Goal: Information Seeking & Learning: Learn about a topic

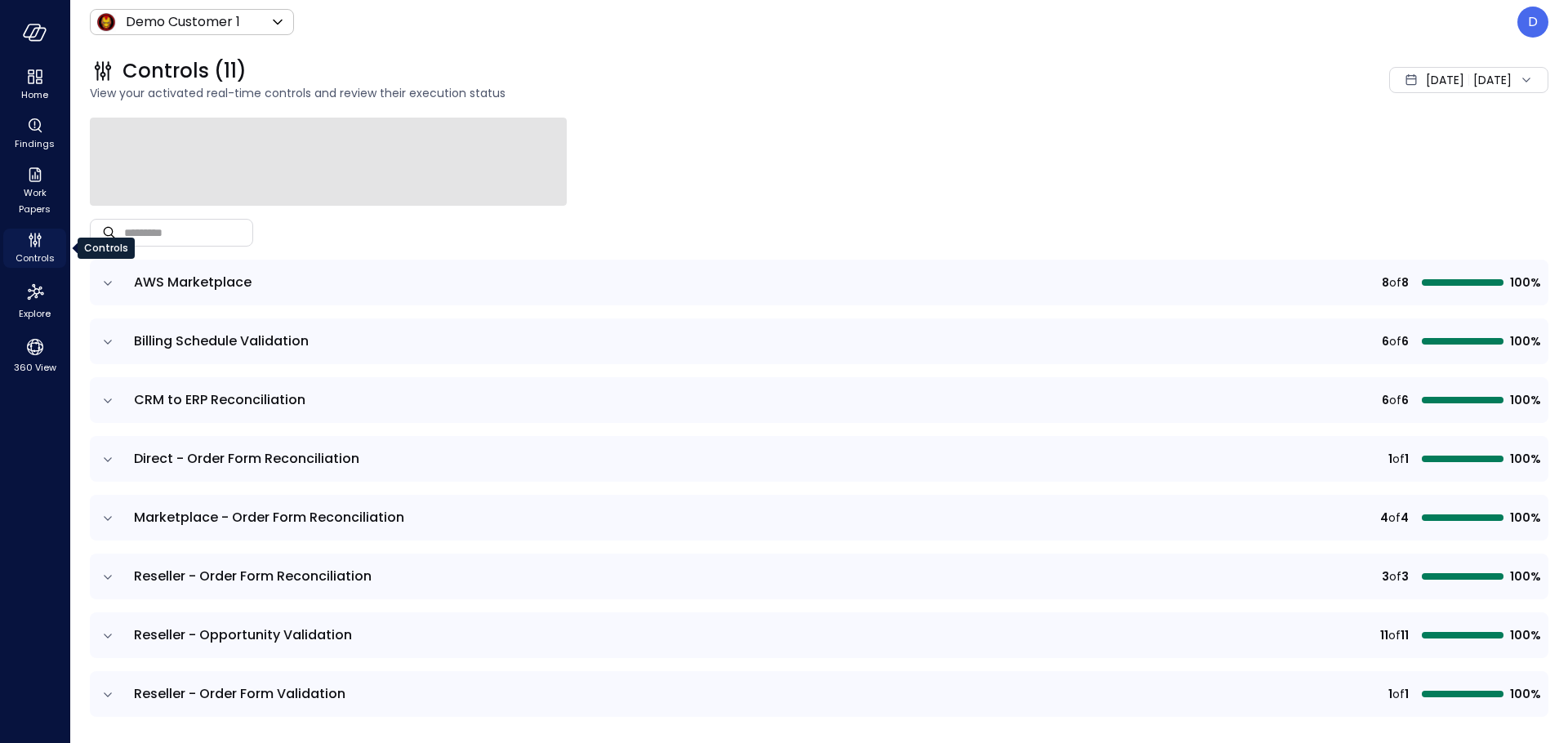
click at [45, 253] on span "Controls" at bounding box center [35, 258] width 39 height 16
click at [37, 250] on span "Controls" at bounding box center [35, 258] width 39 height 16
click at [142, 21] on body "Home Findings Work Papers Controls Explore 360 View Demo Customer 1 ***** ​ D C…" at bounding box center [784, 371] width 1568 height 743
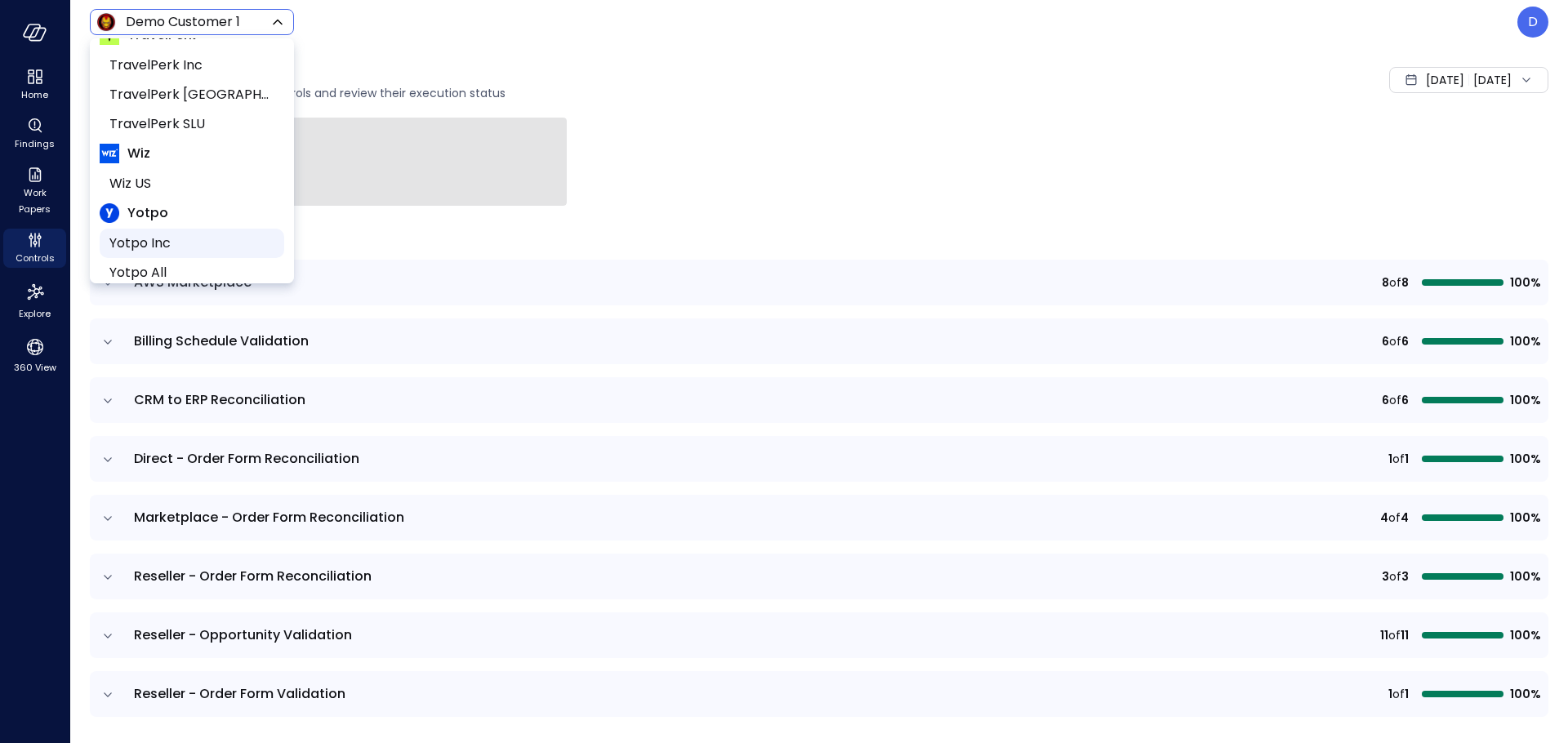
scroll to position [247, 0]
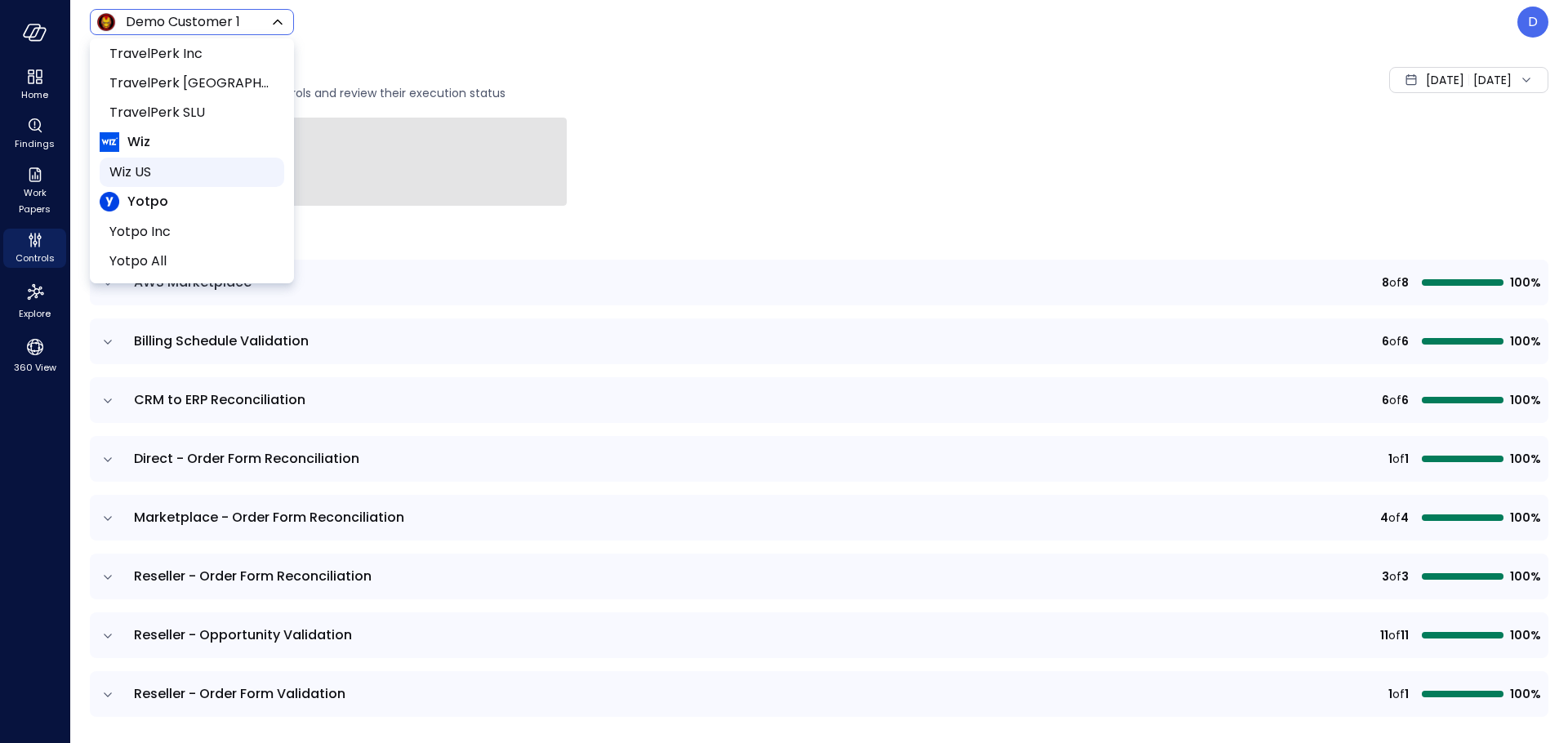
click at [130, 163] on span "Wiz US" at bounding box center [190, 173] width 162 height 19
type input "******"
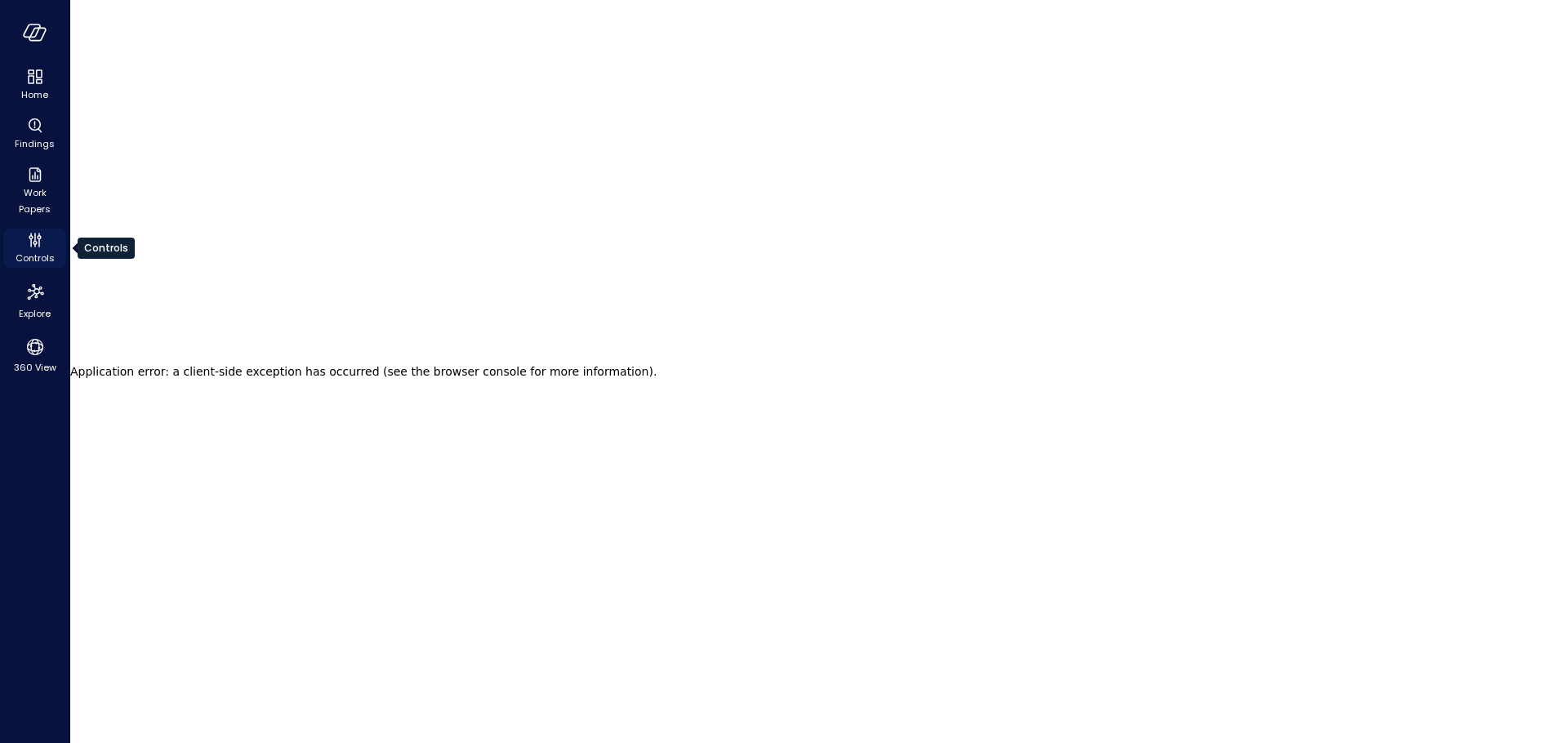
click at [26, 261] on span "Controls" at bounding box center [35, 258] width 39 height 16
click at [35, 247] on icon "Controls" at bounding box center [35, 240] width 19 height 19
click at [35, 244] on icon "Controls" at bounding box center [35, 243] width 4 height 4
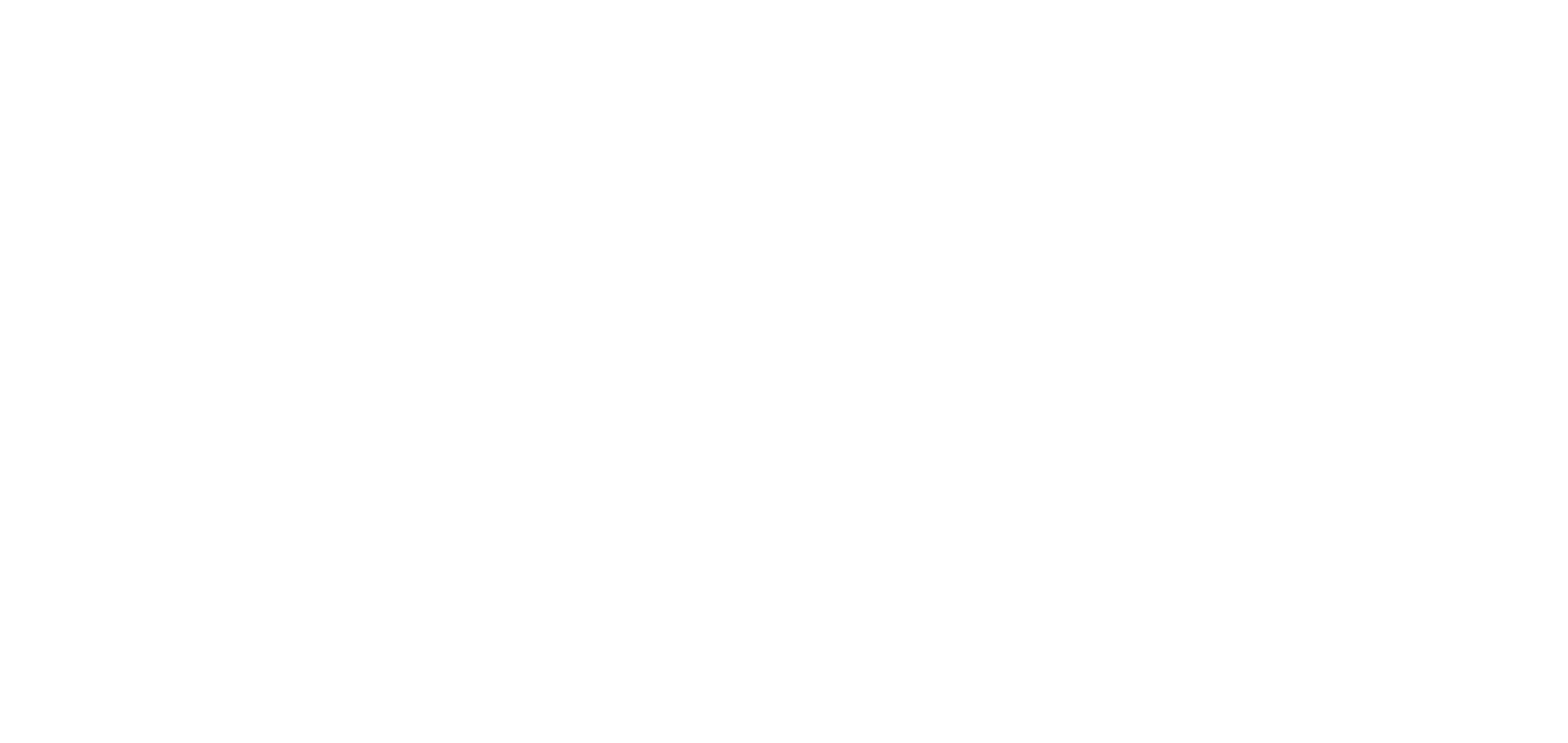
click at [152, 0] on html at bounding box center [784, 0] width 1568 height 0
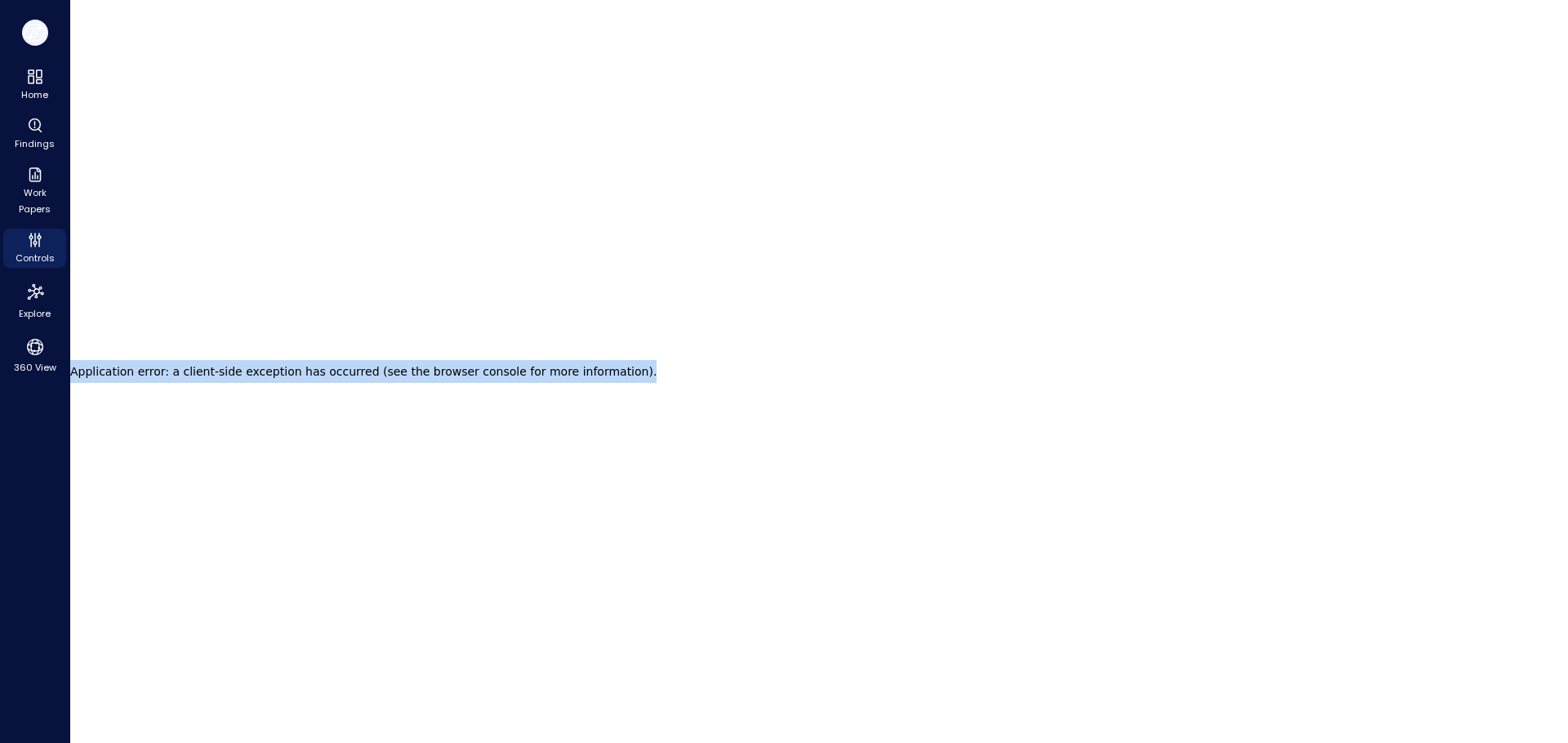
click at [38, 24] on icon "button" at bounding box center [35, 33] width 25 height 18
click at [33, 37] on icon "button" at bounding box center [32, 31] width 16 height 12
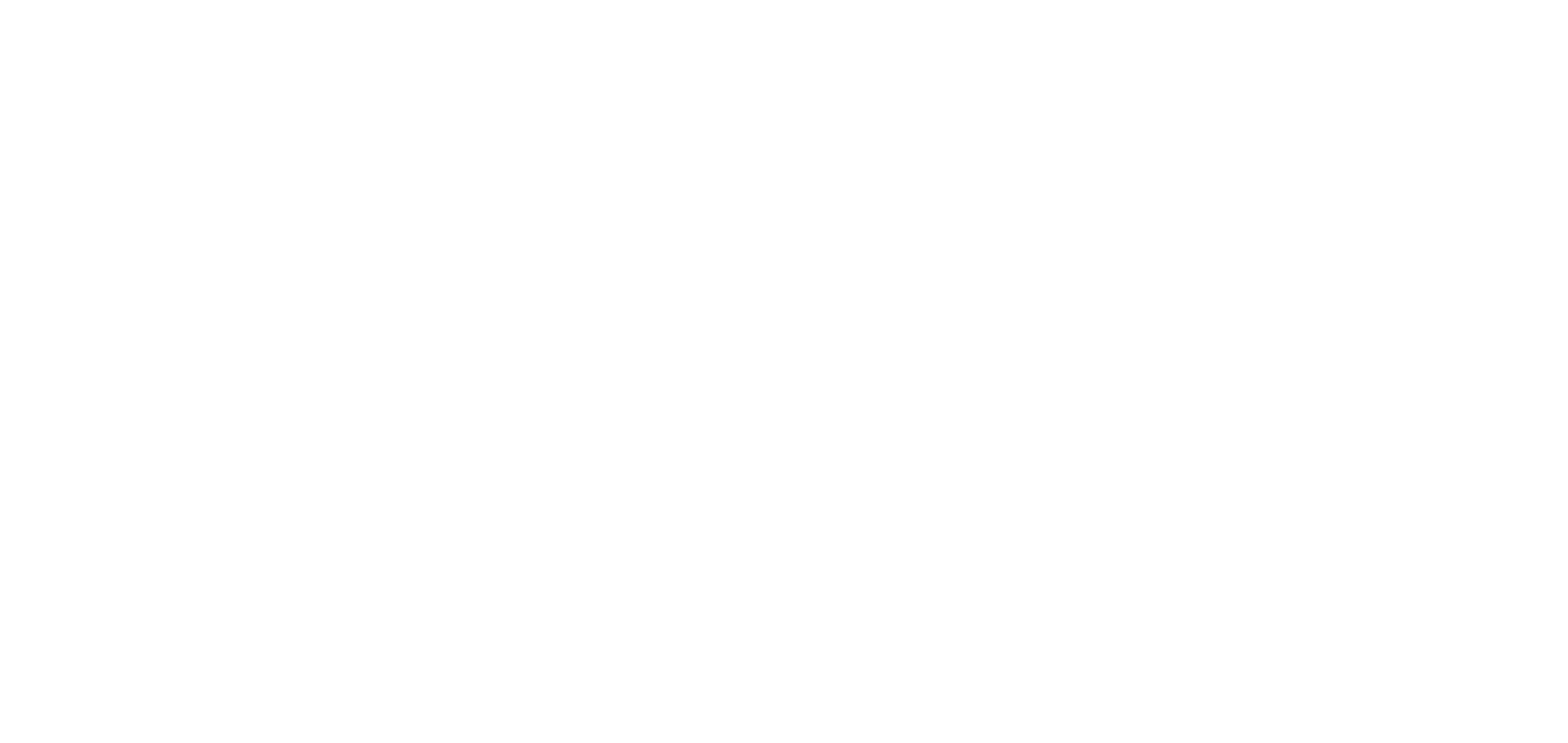
click at [32, 0] on html at bounding box center [784, 0] width 1568 height 0
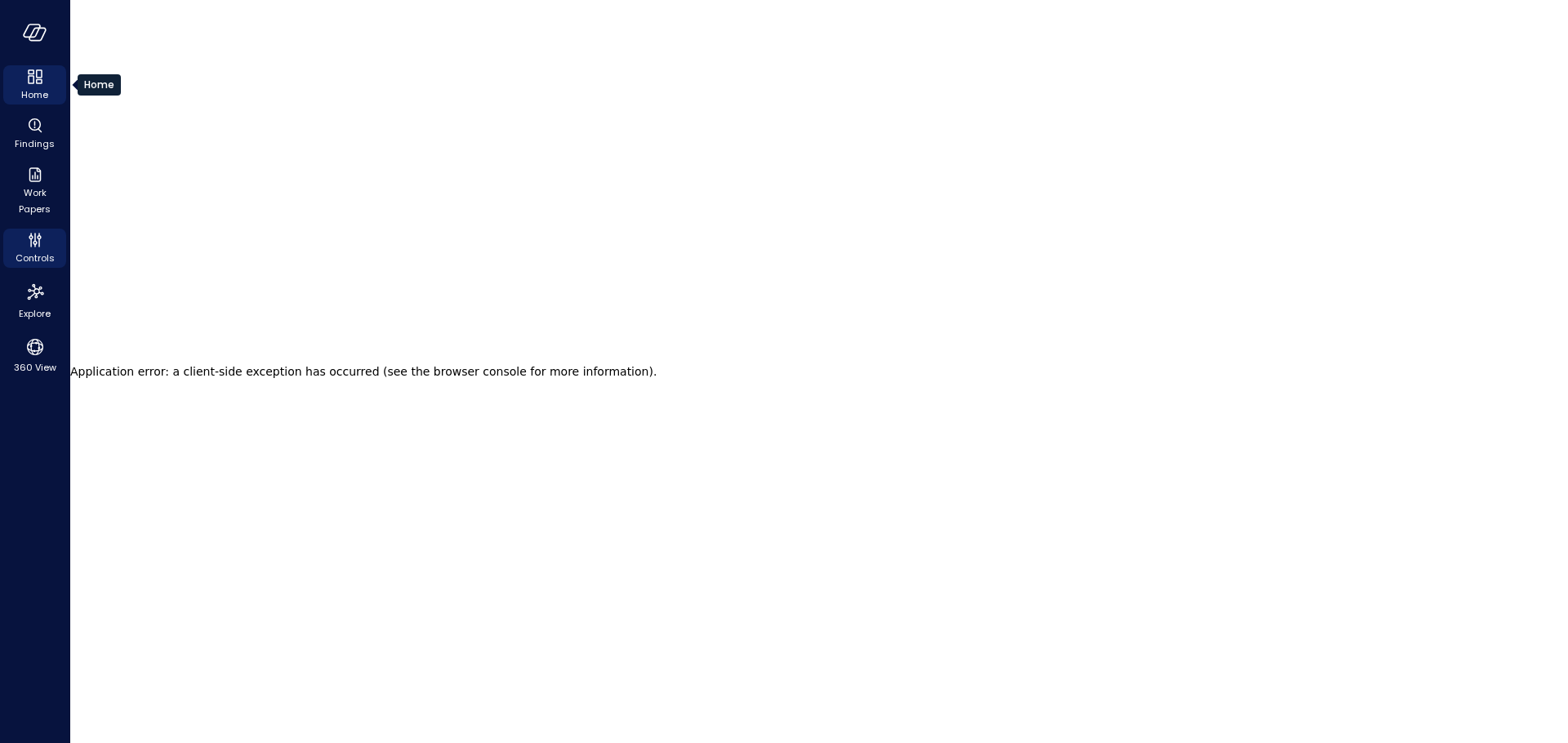
click at [40, 101] on span "Home" at bounding box center [35, 95] width 27 height 16
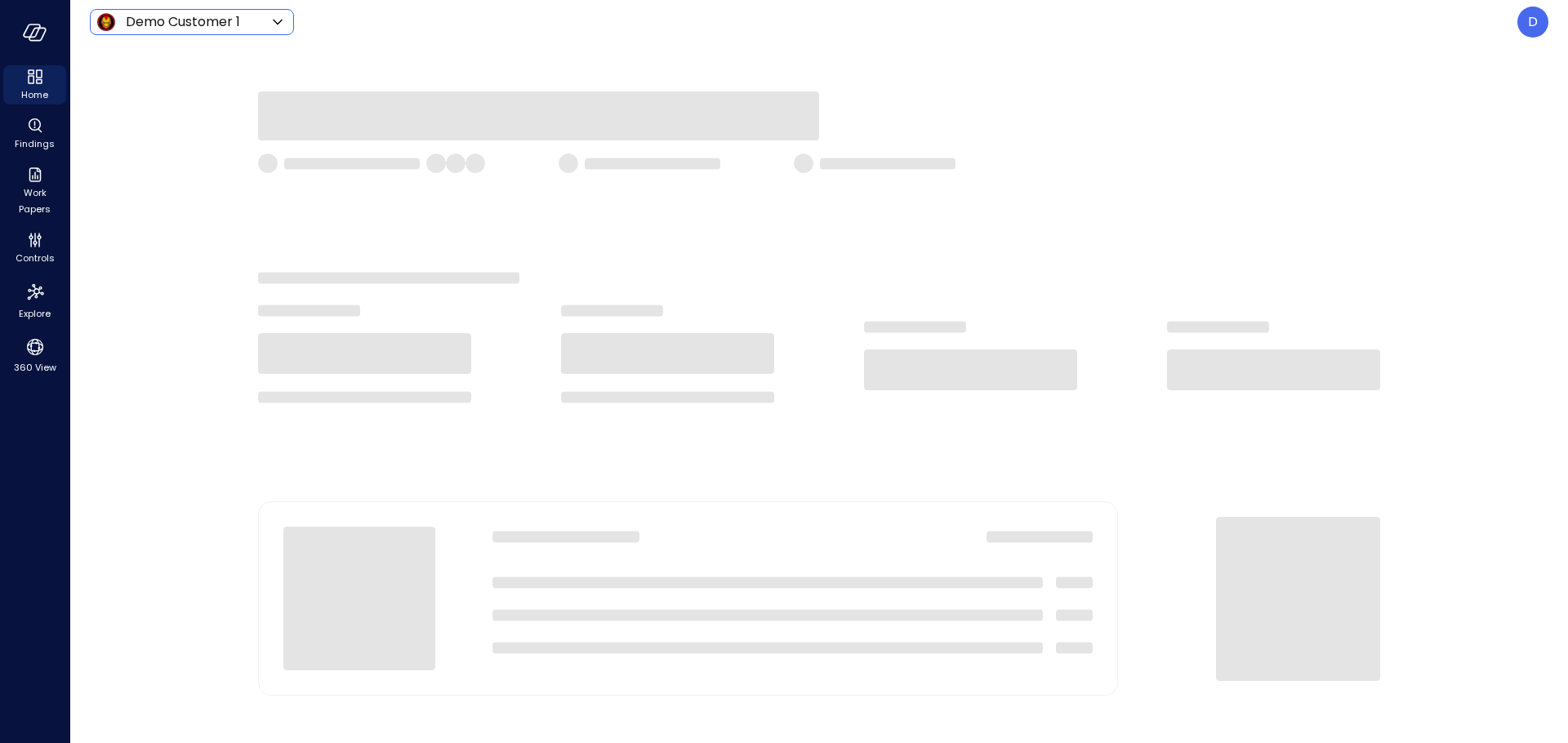
click at [210, 27] on body "Home Findings Work Papers Controls Explore 360 View Demo Customer 1 ***** ​ D S…" at bounding box center [784, 371] width 1568 height 743
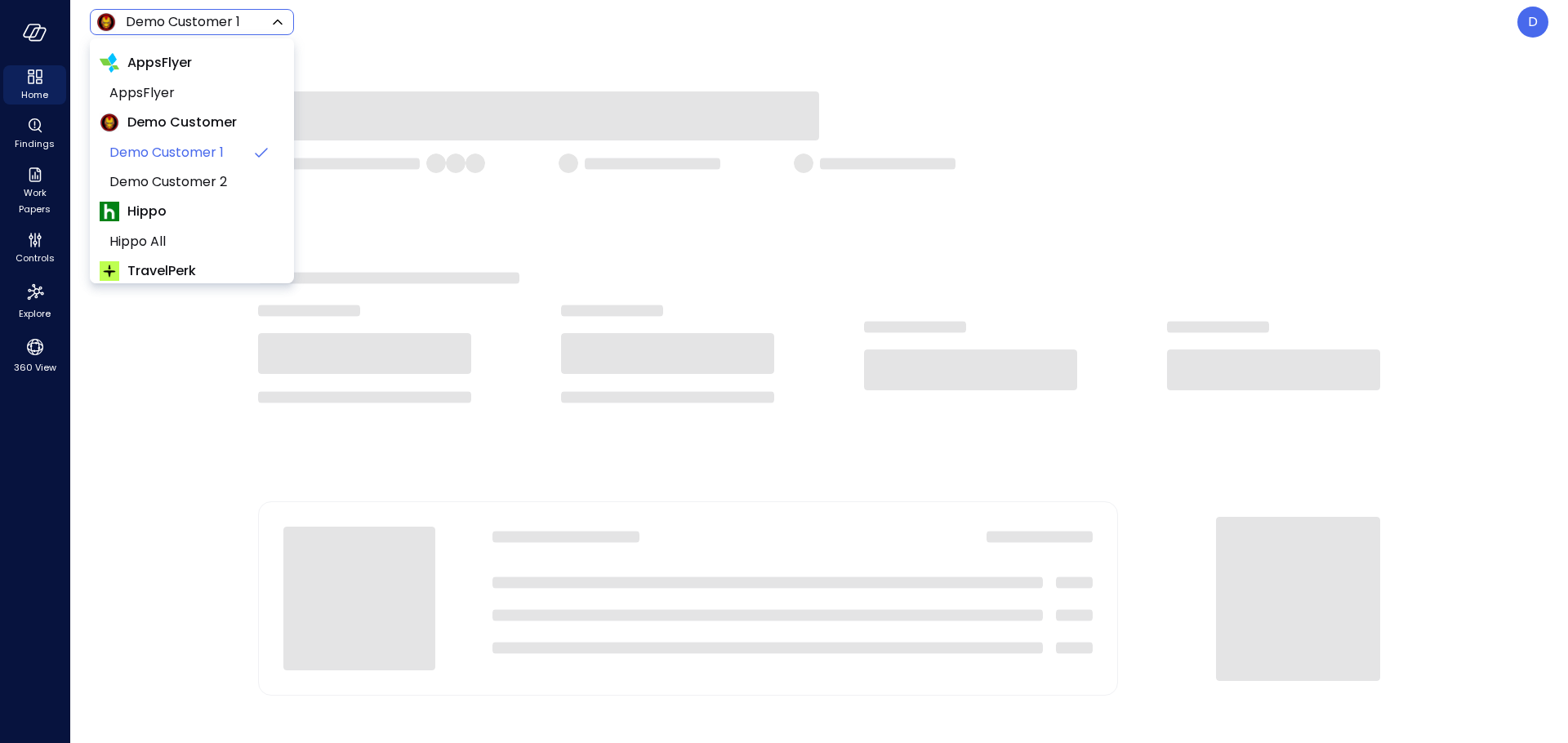
click at [468, 73] on div at bounding box center [784, 371] width 1568 height 743
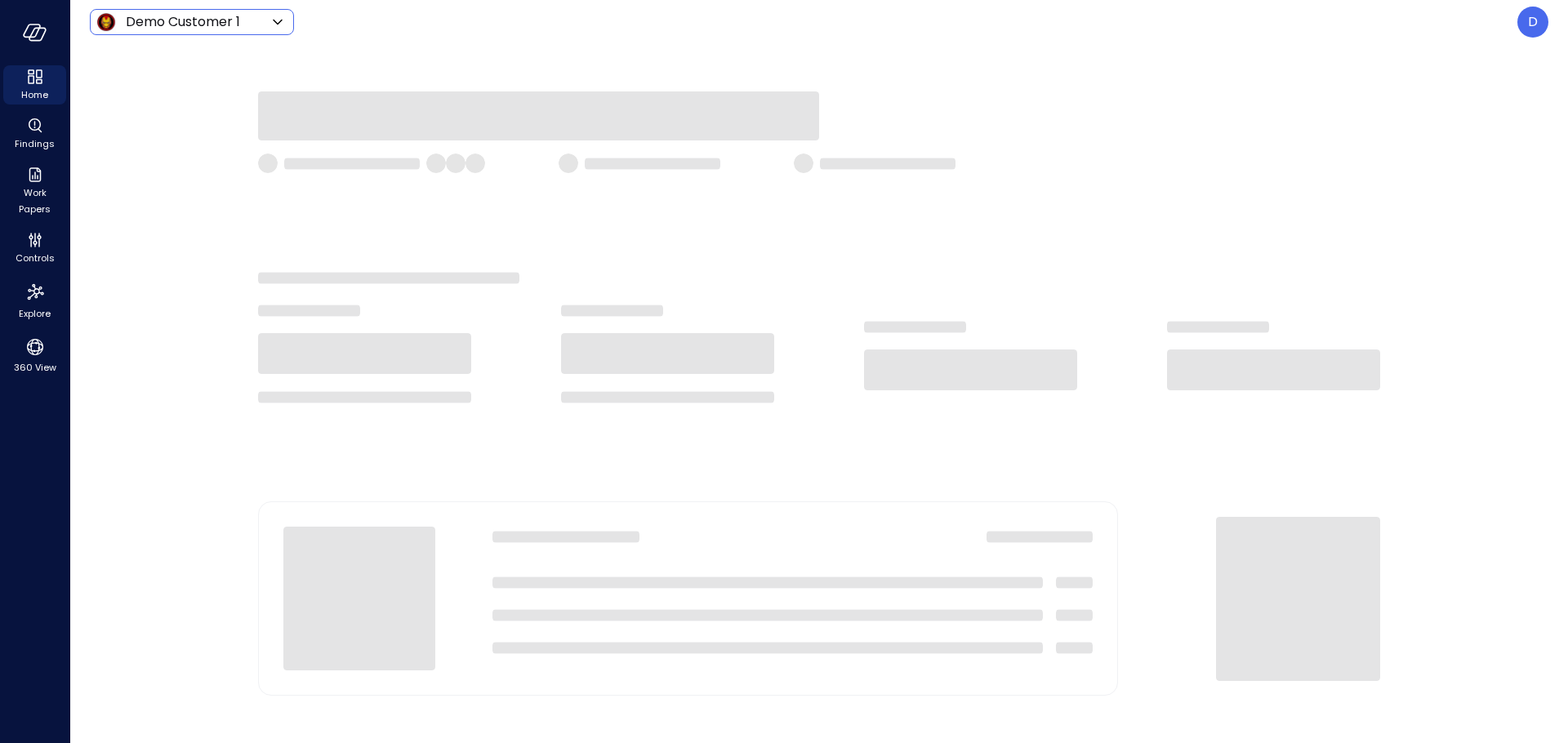
click at [129, 20] on body "Home Findings Work Papers Controls Explore 360 View Demo Customer 1 ***** ​ D S…" at bounding box center [784, 371] width 1568 height 743
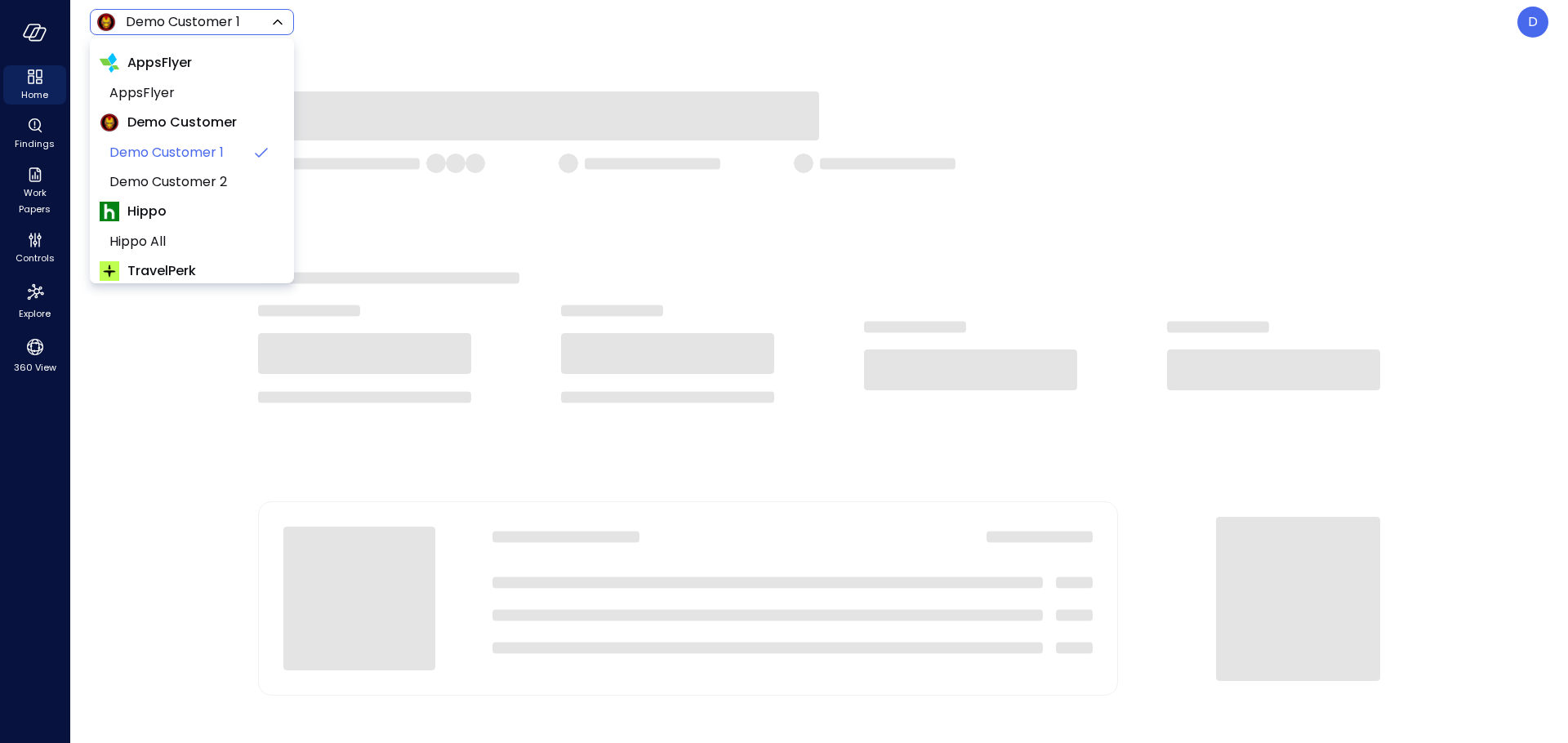
click at [444, 40] on div at bounding box center [784, 371] width 1568 height 743
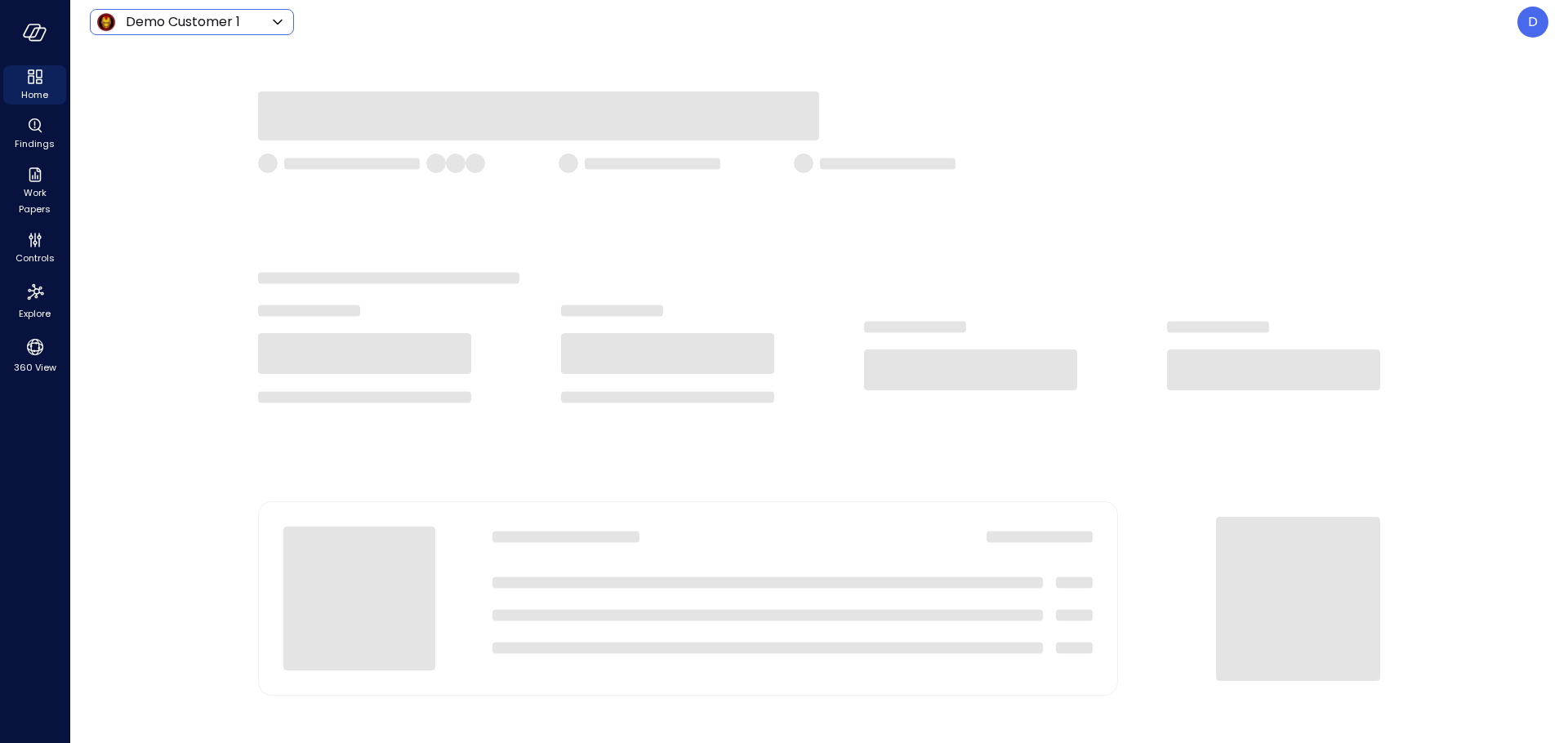
click at [224, 18] on body "Home Findings Work Papers Controls Explore 360 View Demo Customer 1 ***** ​ D S…" at bounding box center [784, 371] width 1568 height 743
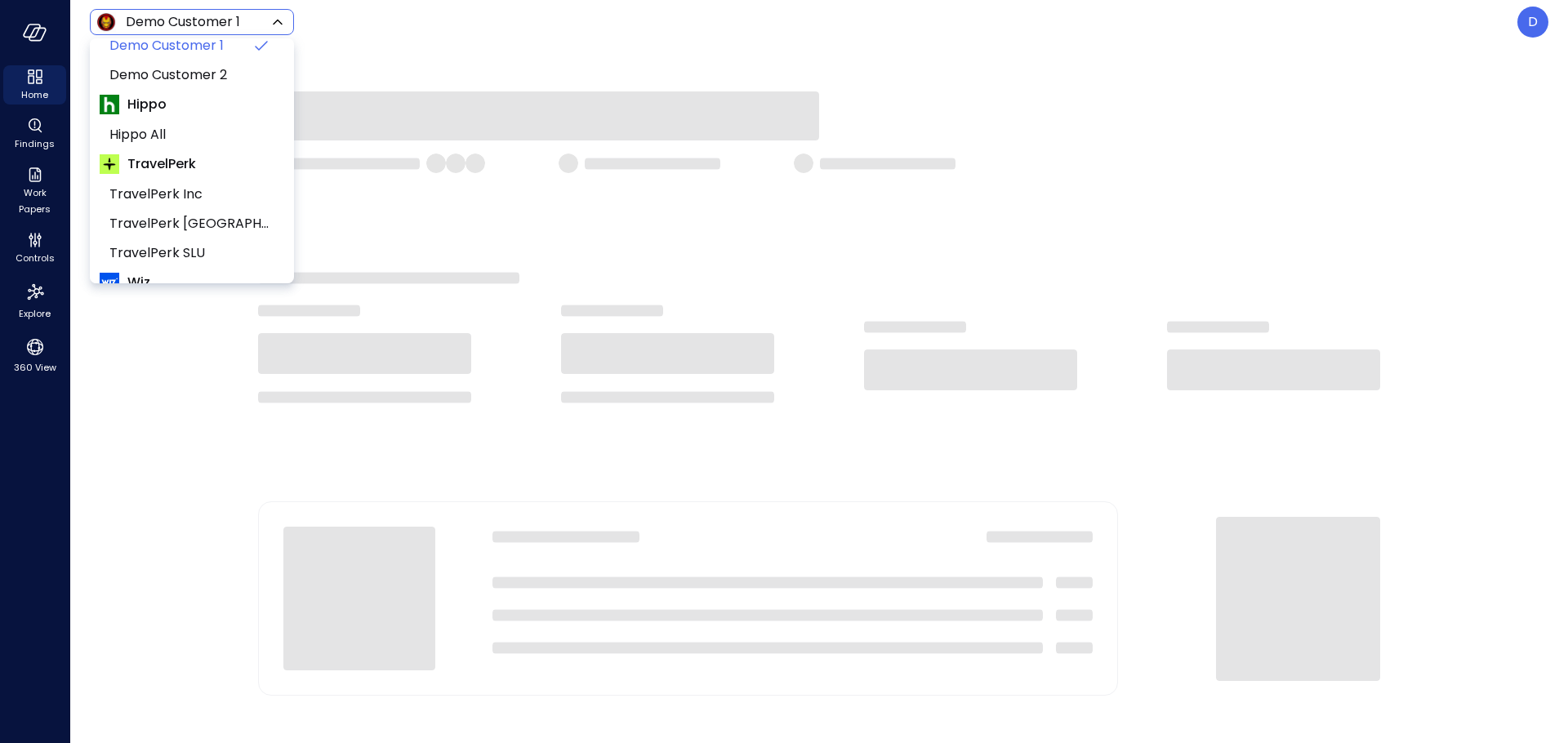
scroll to position [247, 0]
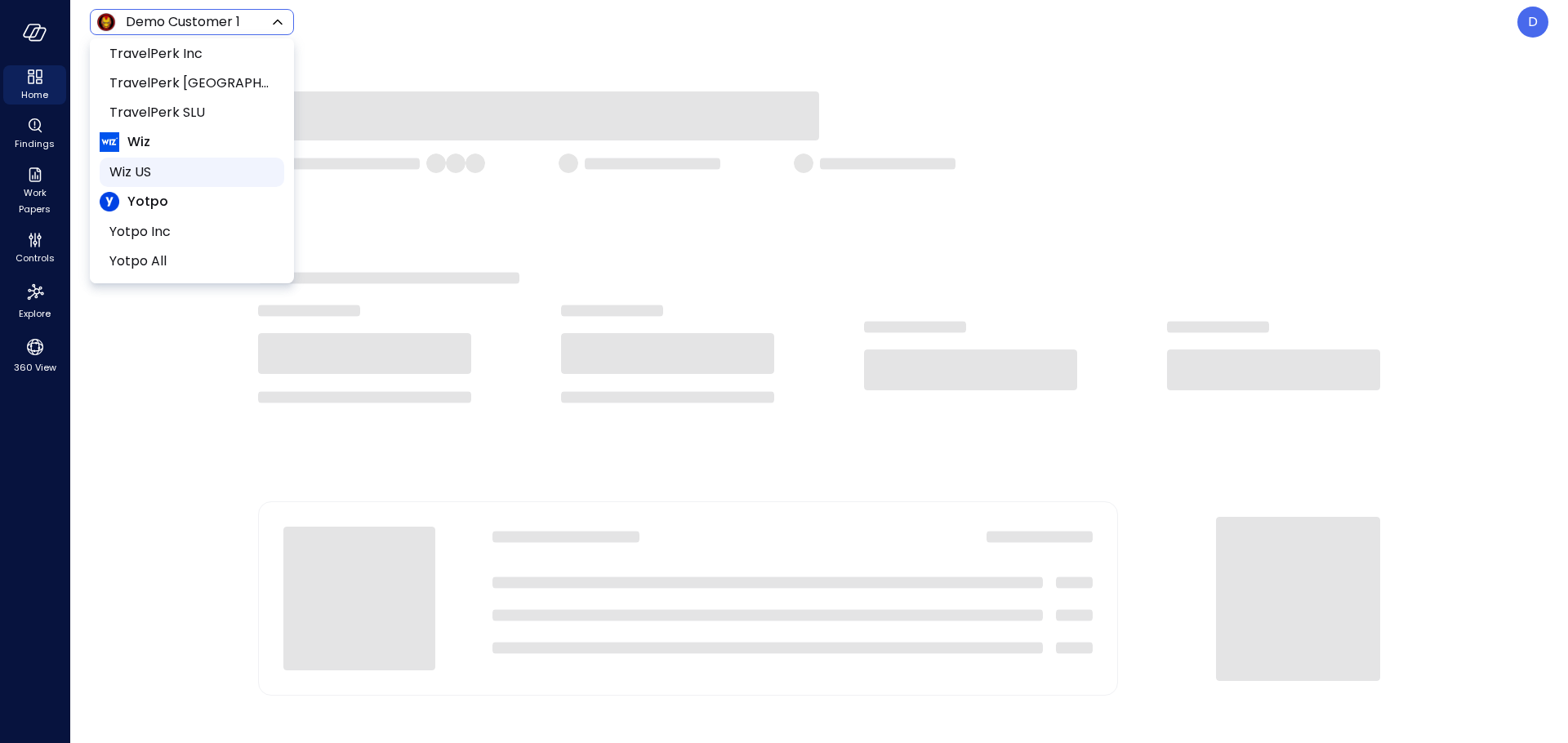
click at [170, 180] on li "Wiz US" at bounding box center [192, 172] width 184 height 29
type input "******"
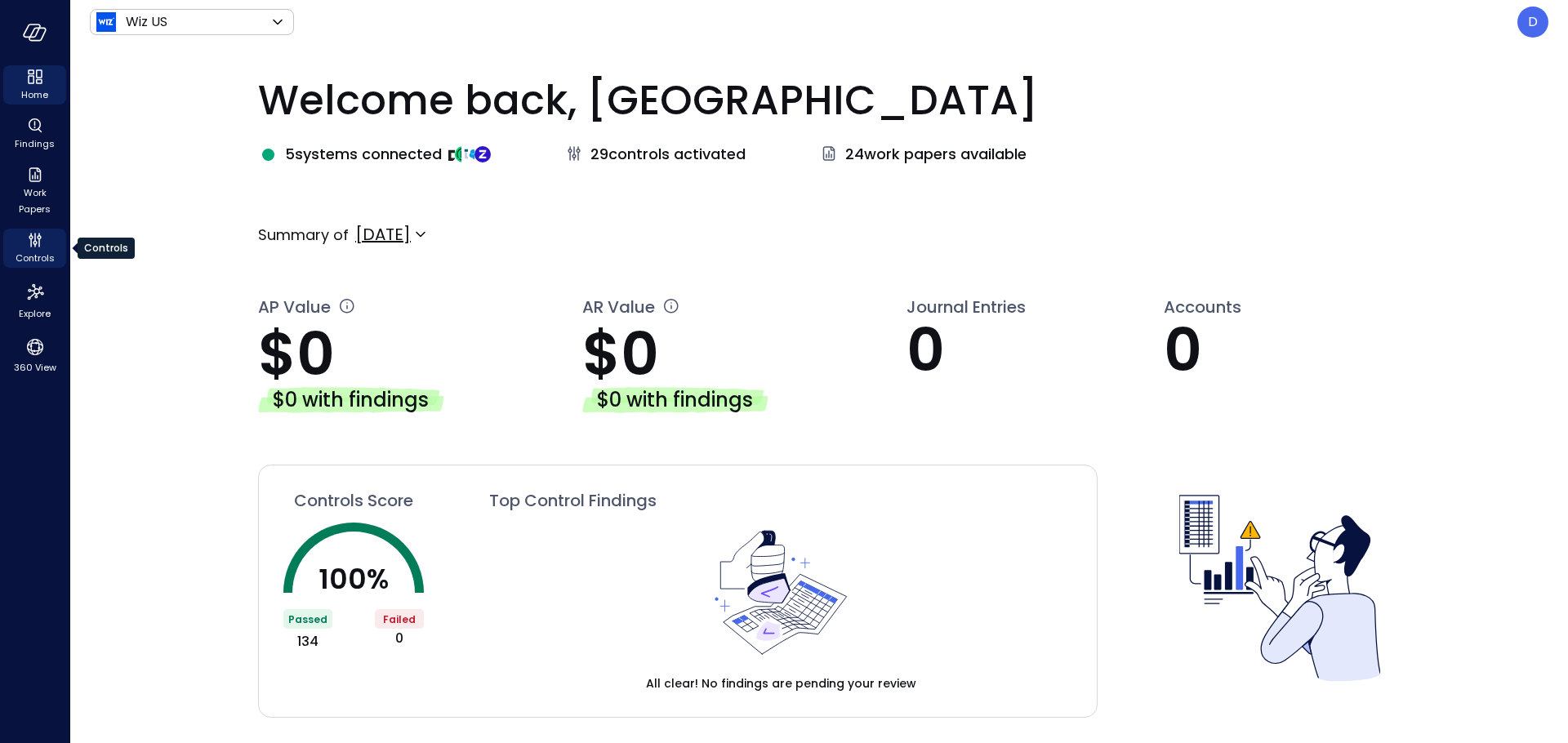
click at [31, 244] on icon "Controls" at bounding box center [31, 243] width 2 height 9
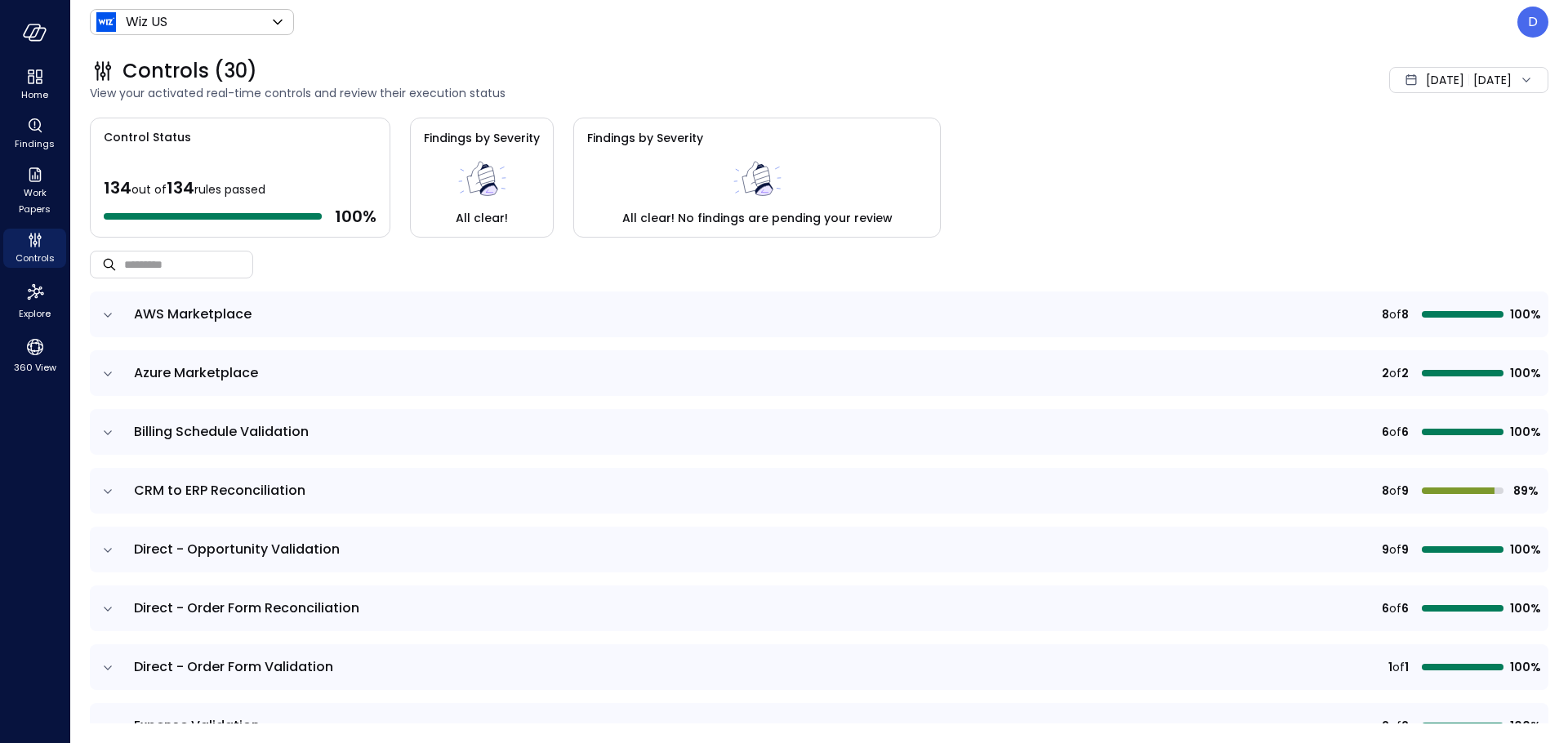
click at [1443, 74] on div "[DATE] [DATE]" at bounding box center [1469, 81] width 159 height 27
click at [1425, 157] on li "[DATE]" at bounding box center [1433, 151] width 130 height 27
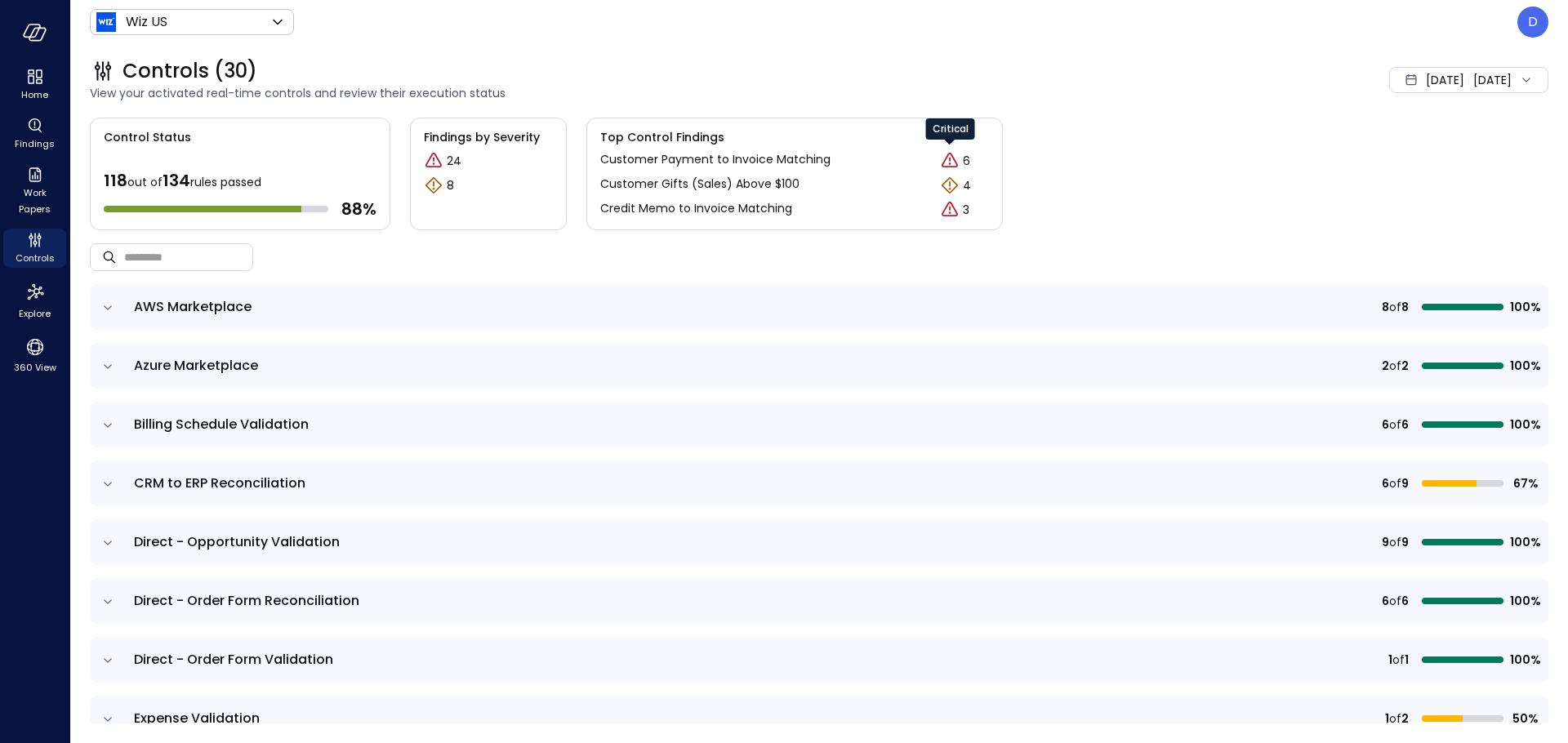
click at [956, 162] on icon "Critical" at bounding box center [950, 161] width 19 height 19
click at [1426, 87] on span "[DATE]" at bounding box center [1445, 80] width 38 height 18
click at [1404, 151] on li "[DATE]" at bounding box center [1431, 151] width 130 height 27
click at [1426, 88] on span "[DATE]" at bounding box center [1445, 80] width 38 height 18
click at [1402, 120] on li "[DATE]" at bounding box center [1431, 124] width 130 height 27
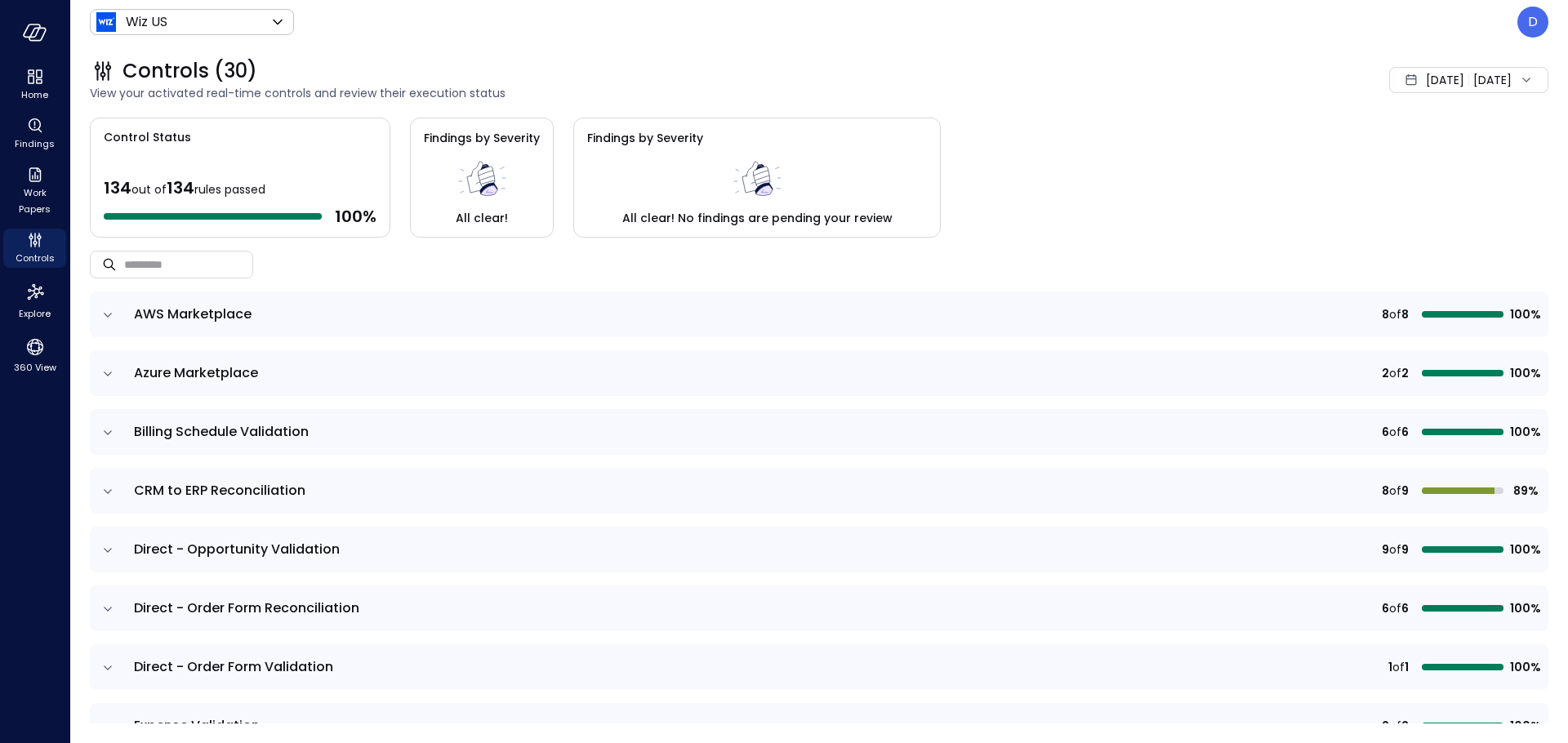
click at [1389, 74] on div "[DATE] [DATE]" at bounding box center [1469, 81] width 159 height 27
click at [1397, 148] on li "[DATE]" at bounding box center [1433, 151] width 130 height 27
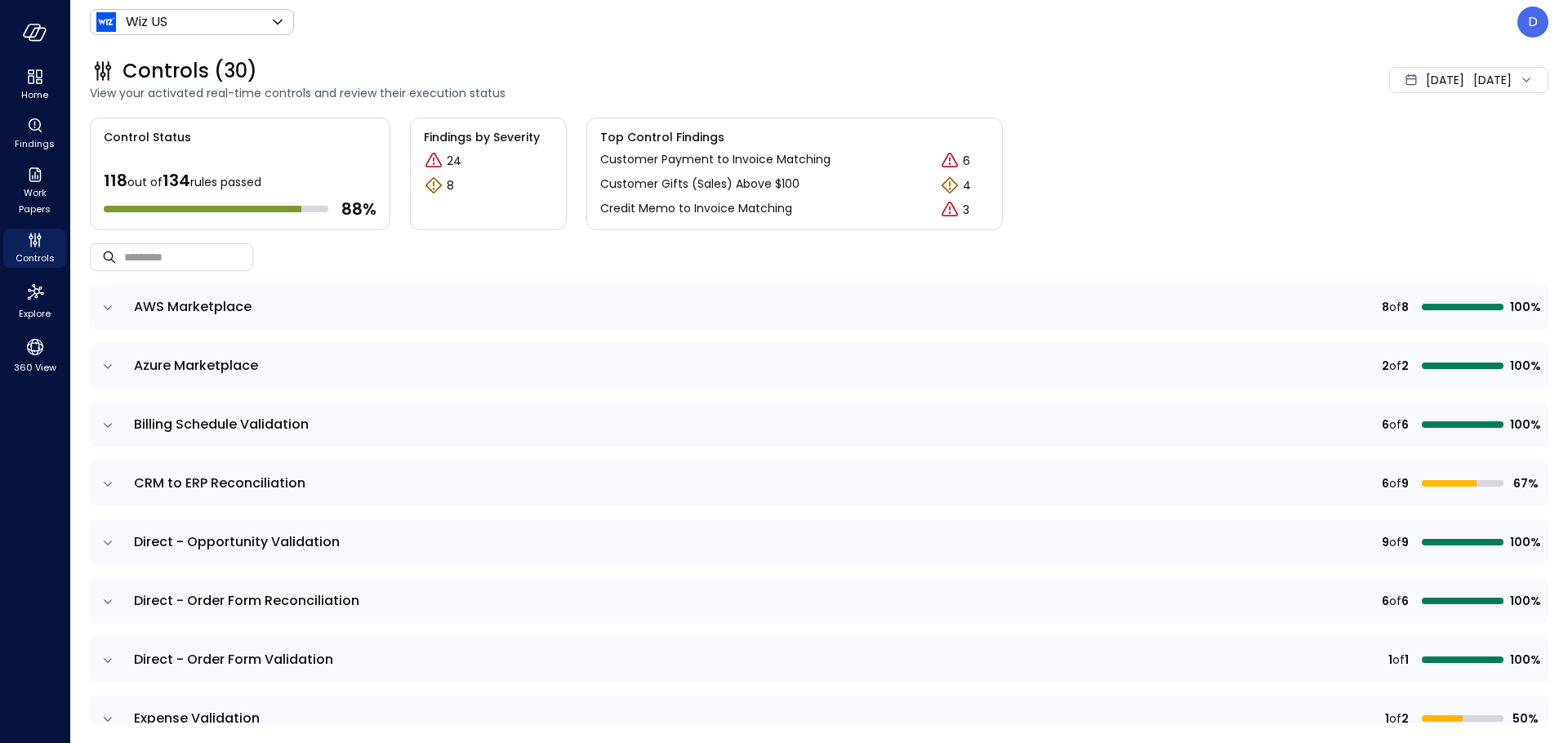
click at [452, 159] on p "24" at bounding box center [454, 160] width 15 height 17
click at [452, 184] on p "8" at bounding box center [451, 185] width 7 height 17
click at [447, 219] on div "Findings by Severity 24 8" at bounding box center [488, 174] width 157 height 112
click at [179, 26] on body "Home Findings Work Papers Controls Explore 360 View Wiz US ****** ​ D Controls …" at bounding box center [784, 371] width 1568 height 743
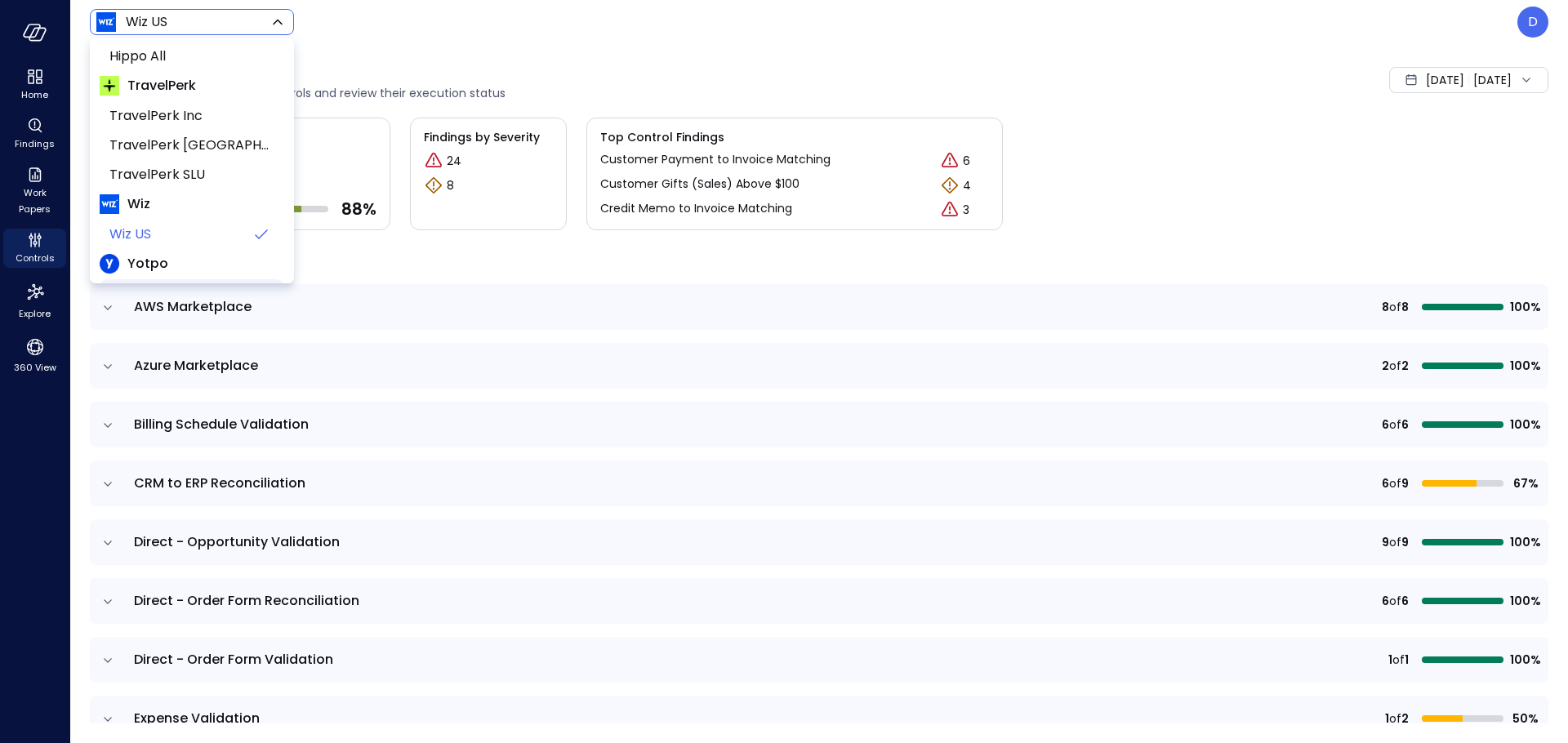
scroll to position [247, 0]
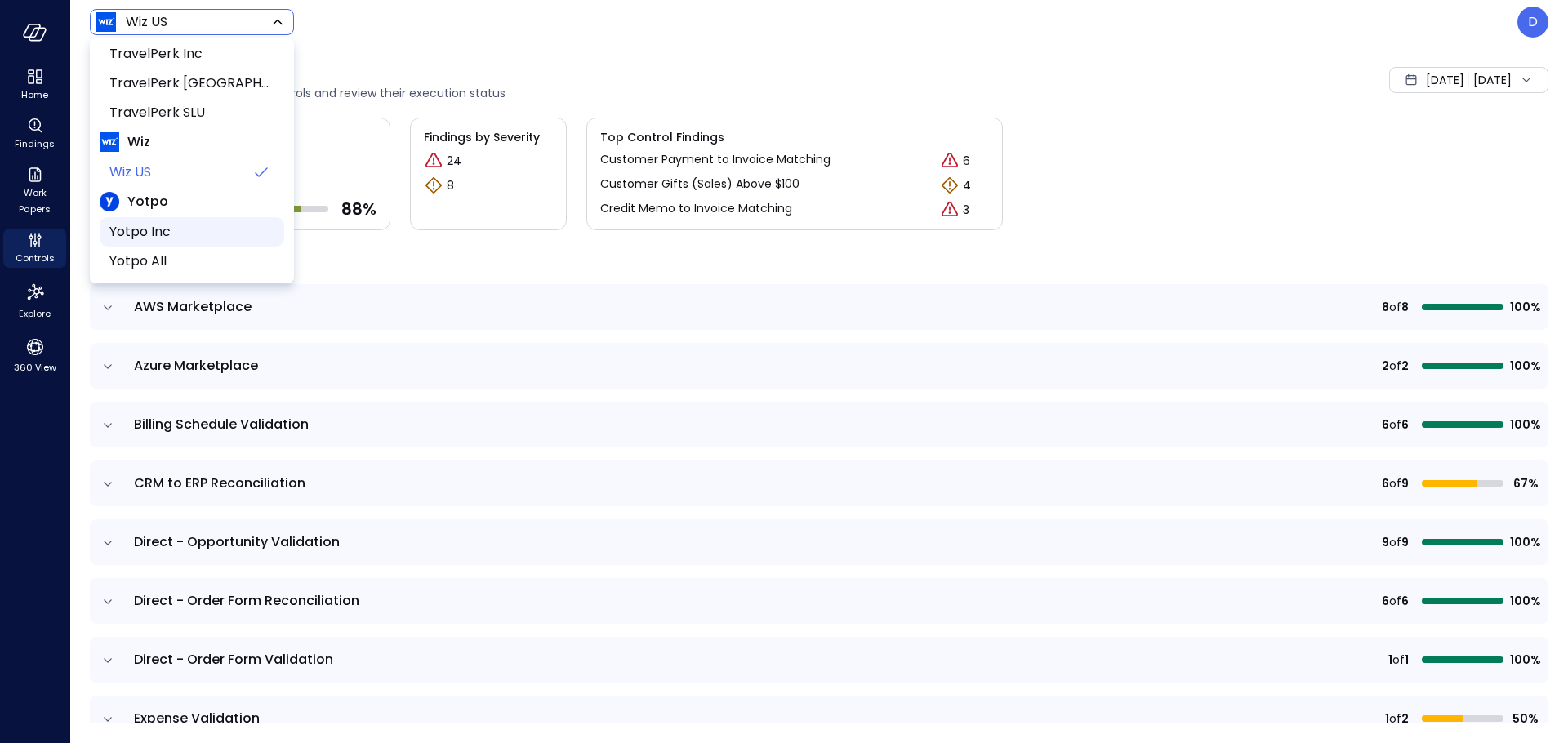
click at [154, 228] on span "Yotpo Inc" at bounding box center [190, 232] width 162 height 19
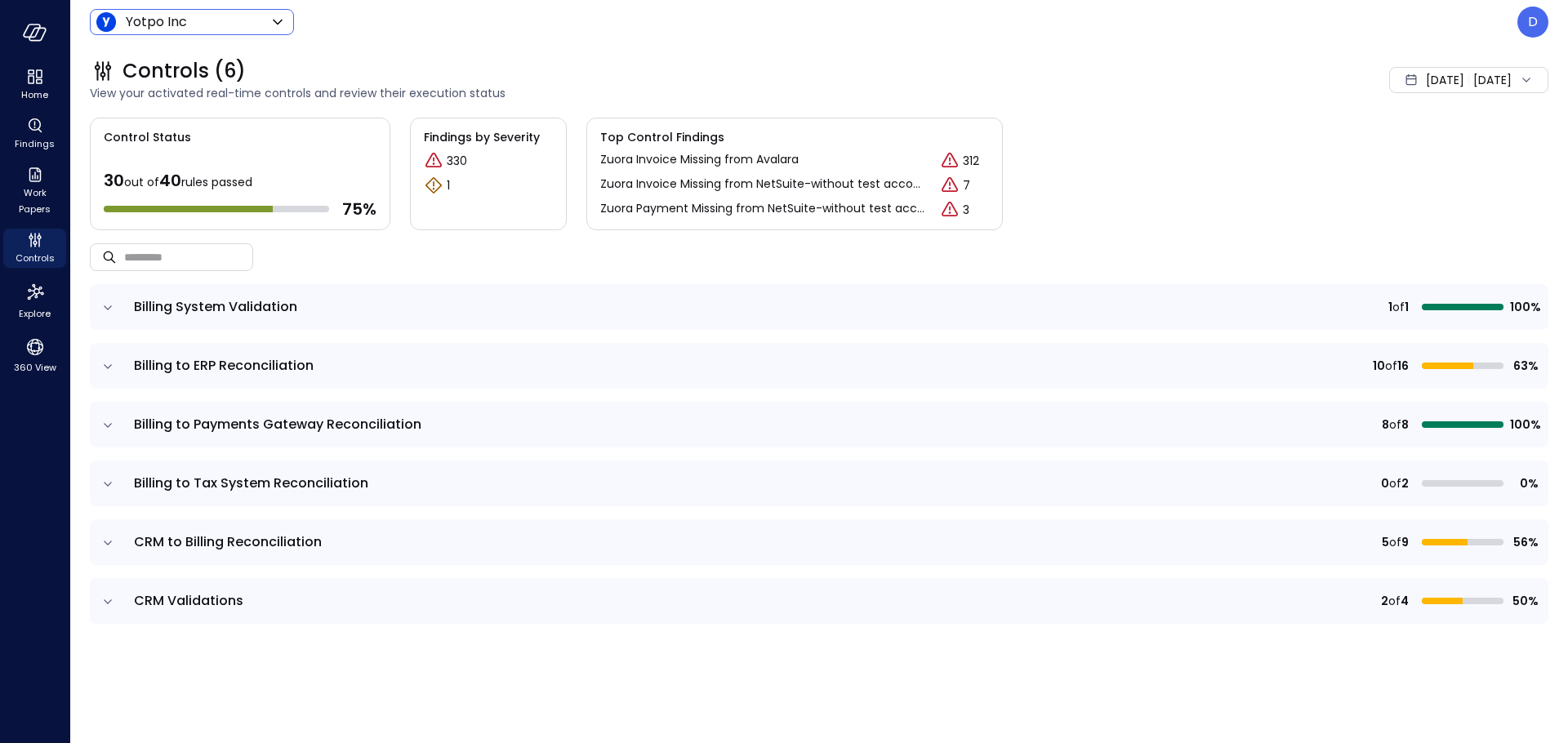
click at [213, 17] on body "Home Findings Work Papers Controls Explore 360 View Yotpo Inc ****** ​ D Contro…" at bounding box center [784, 371] width 1568 height 743
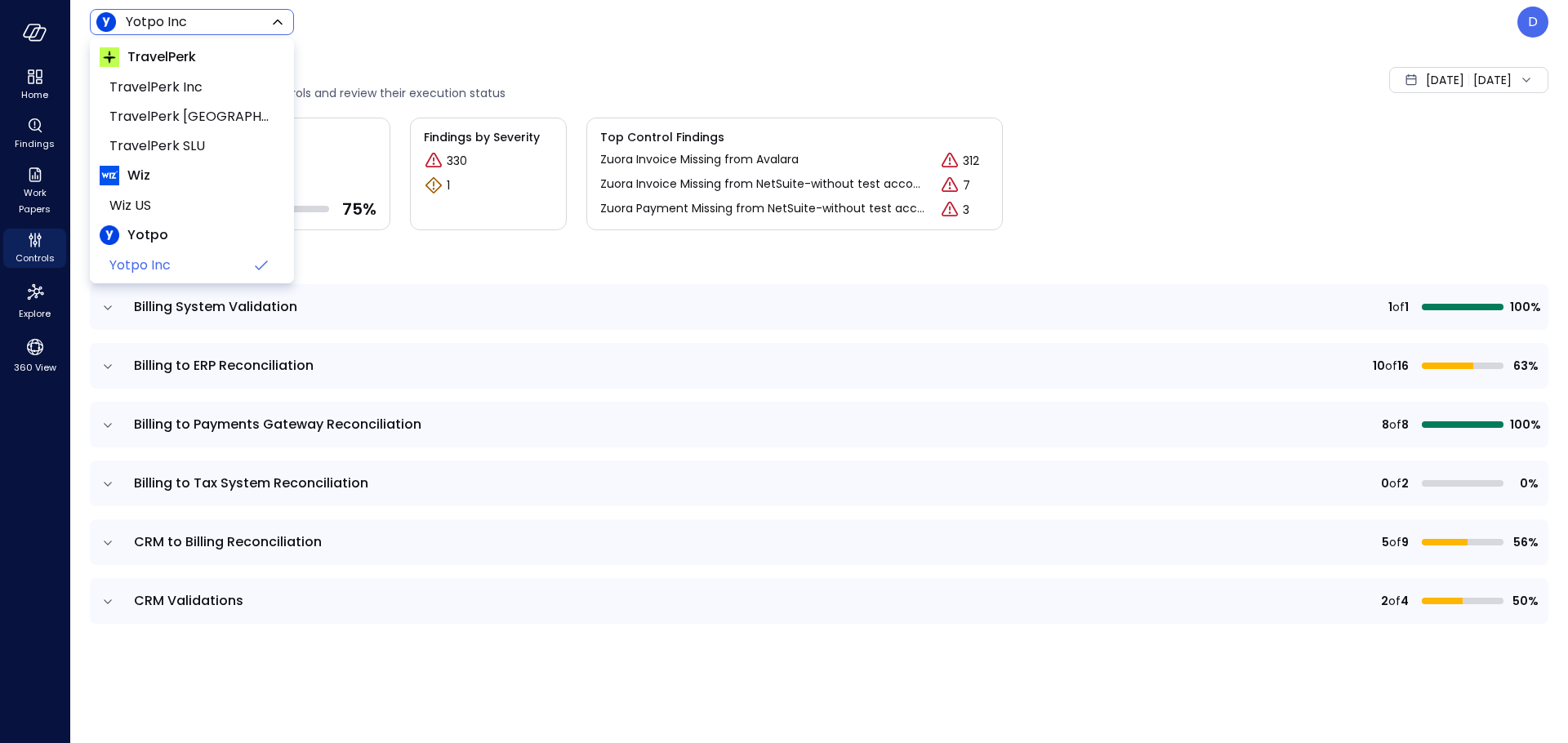
scroll to position [247, 0]
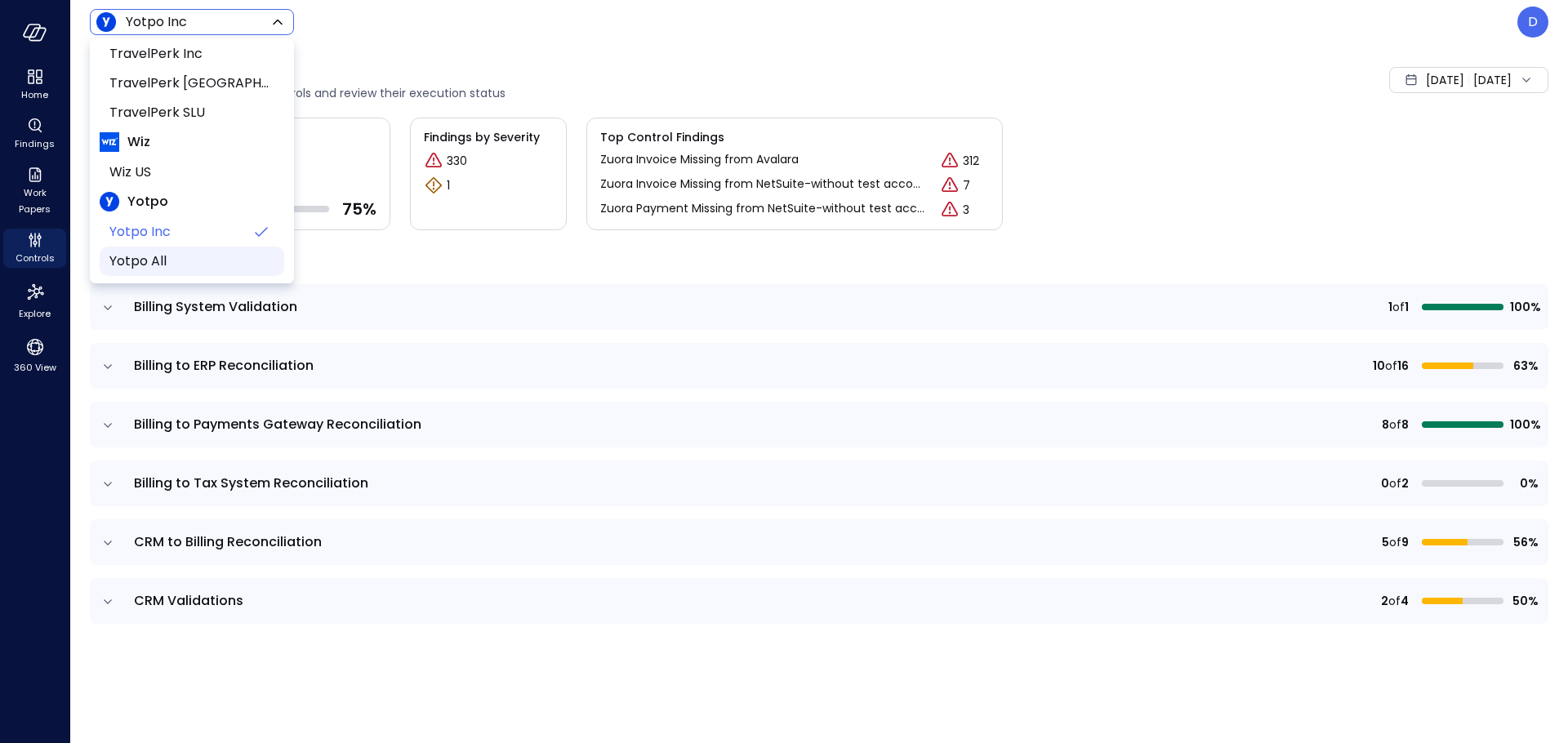
click at [149, 258] on span "Yotpo All" at bounding box center [190, 261] width 162 height 19
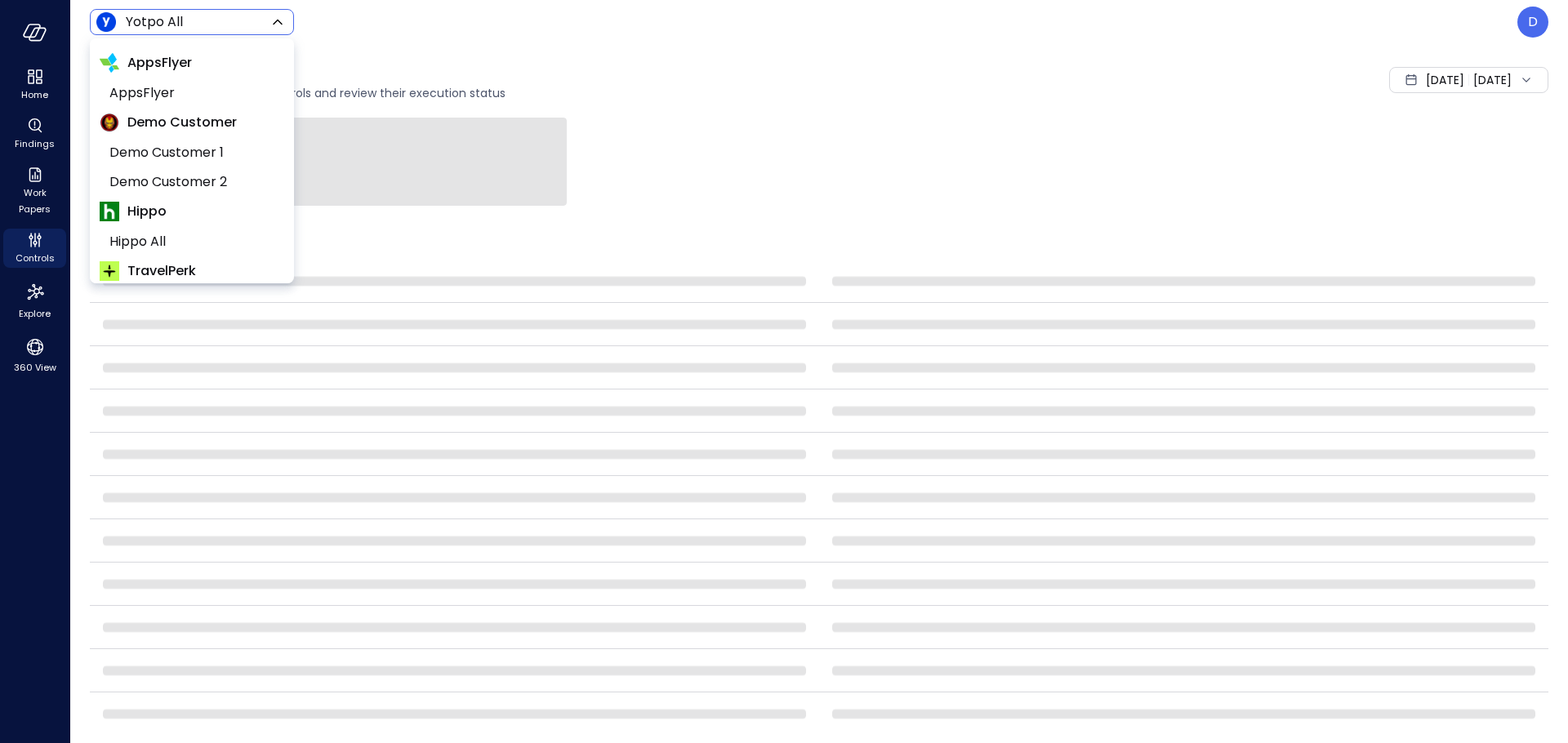
click at [164, 19] on body "Home Findings Work Papers Controls Explore 360 View Yotpo All ****** ​ D Contro…" at bounding box center [784, 371] width 1568 height 743
click at [154, 151] on span "Demo Customer 1" at bounding box center [190, 152] width 162 height 19
type input "*****"
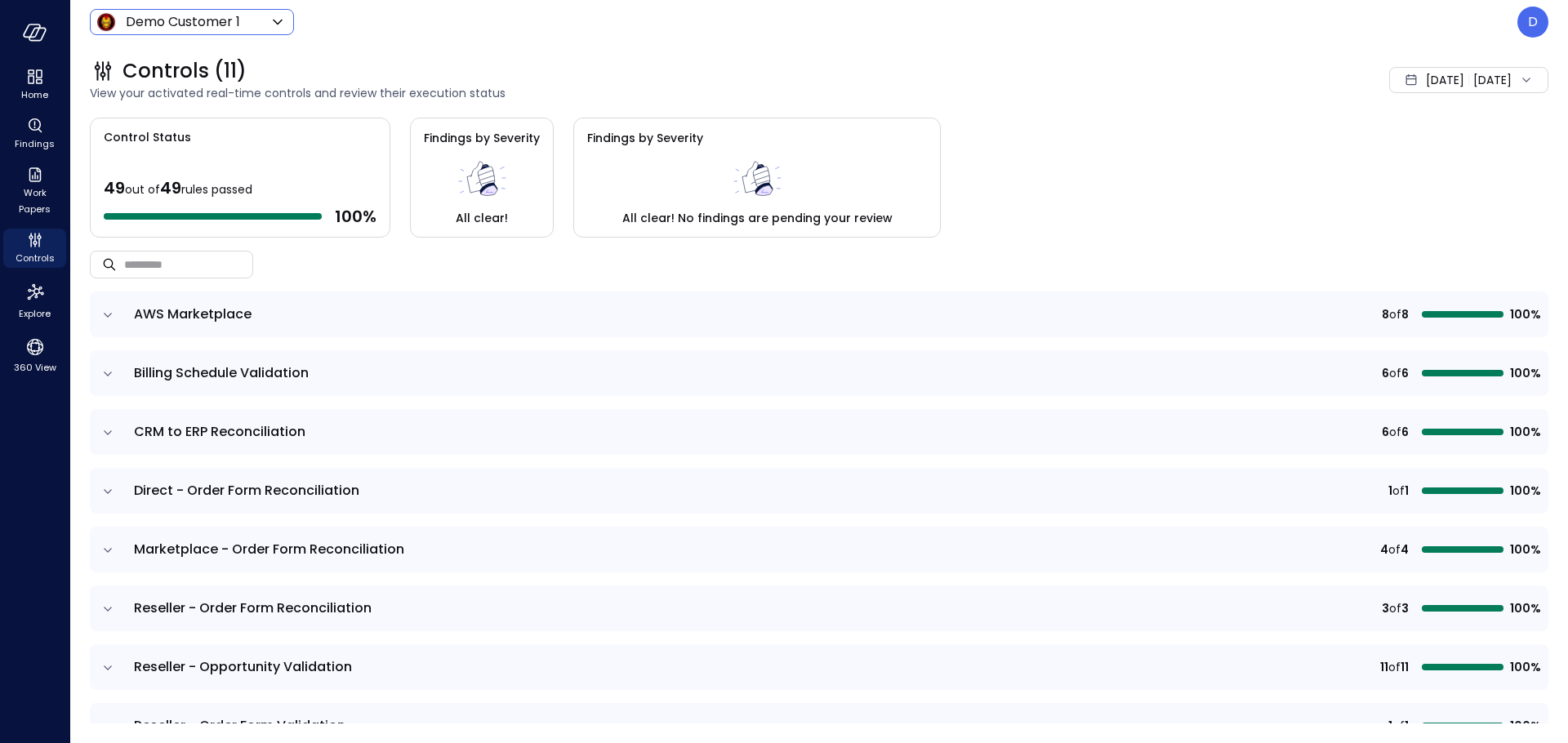
click at [1453, 68] on div "[DATE] [DATE]" at bounding box center [1469, 81] width 159 height 27
click at [1417, 180] on li "Current Year [DATE]" at bounding box center [1431, 178] width 130 height 27
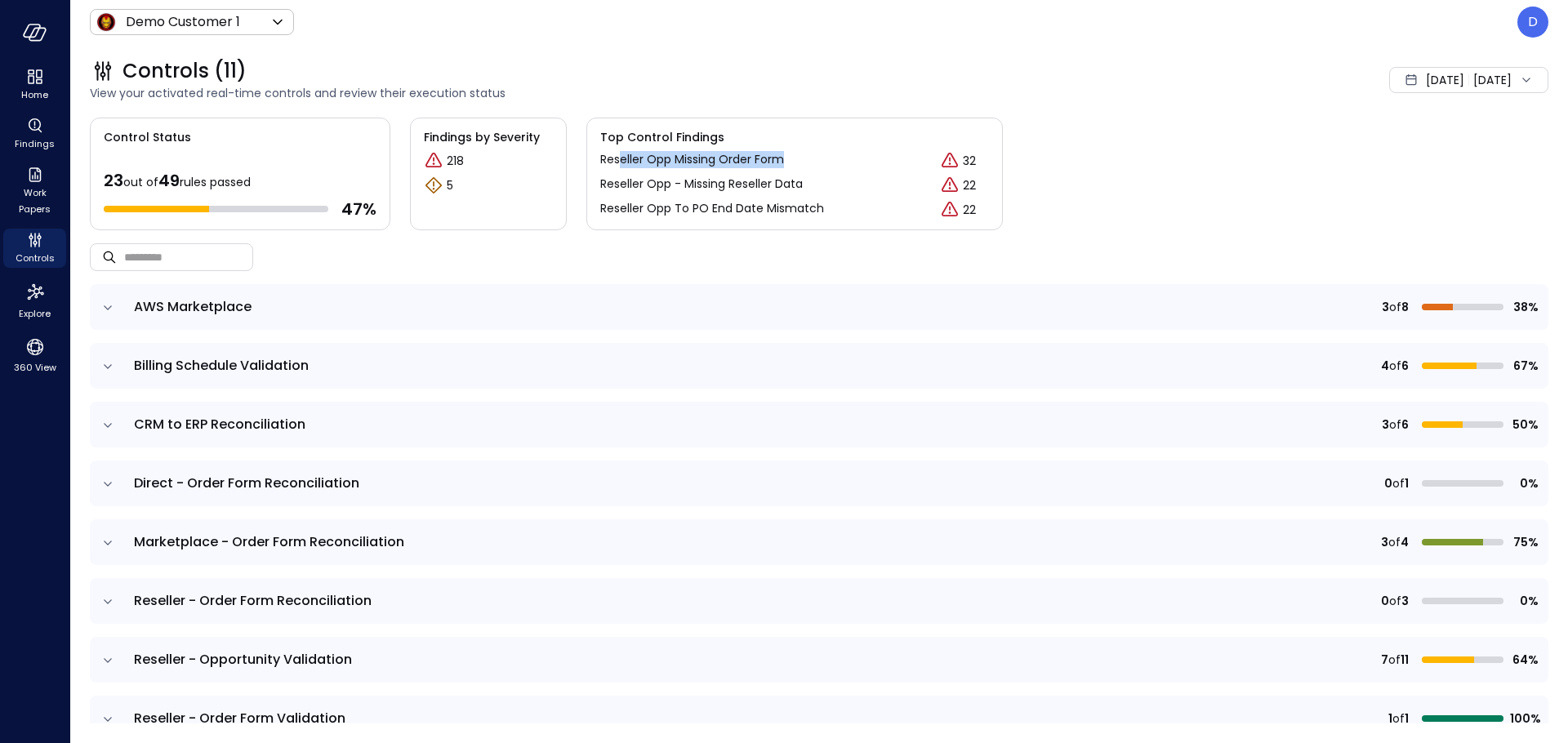
drag, startPoint x: 627, startPoint y: 163, endPoint x: 836, endPoint y: 156, distance: 209.1
click at [836, 156] on div "Reseller Opp Missing Order Form 32" at bounding box center [794, 161] width 389 height 19
drag, startPoint x: 618, startPoint y: 188, endPoint x: 842, endPoint y: 185, distance: 224.0
click at [841, 185] on div "Reseller Opp - Missing Reseller Data 22" at bounding box center [794, 185] width 389 height 19
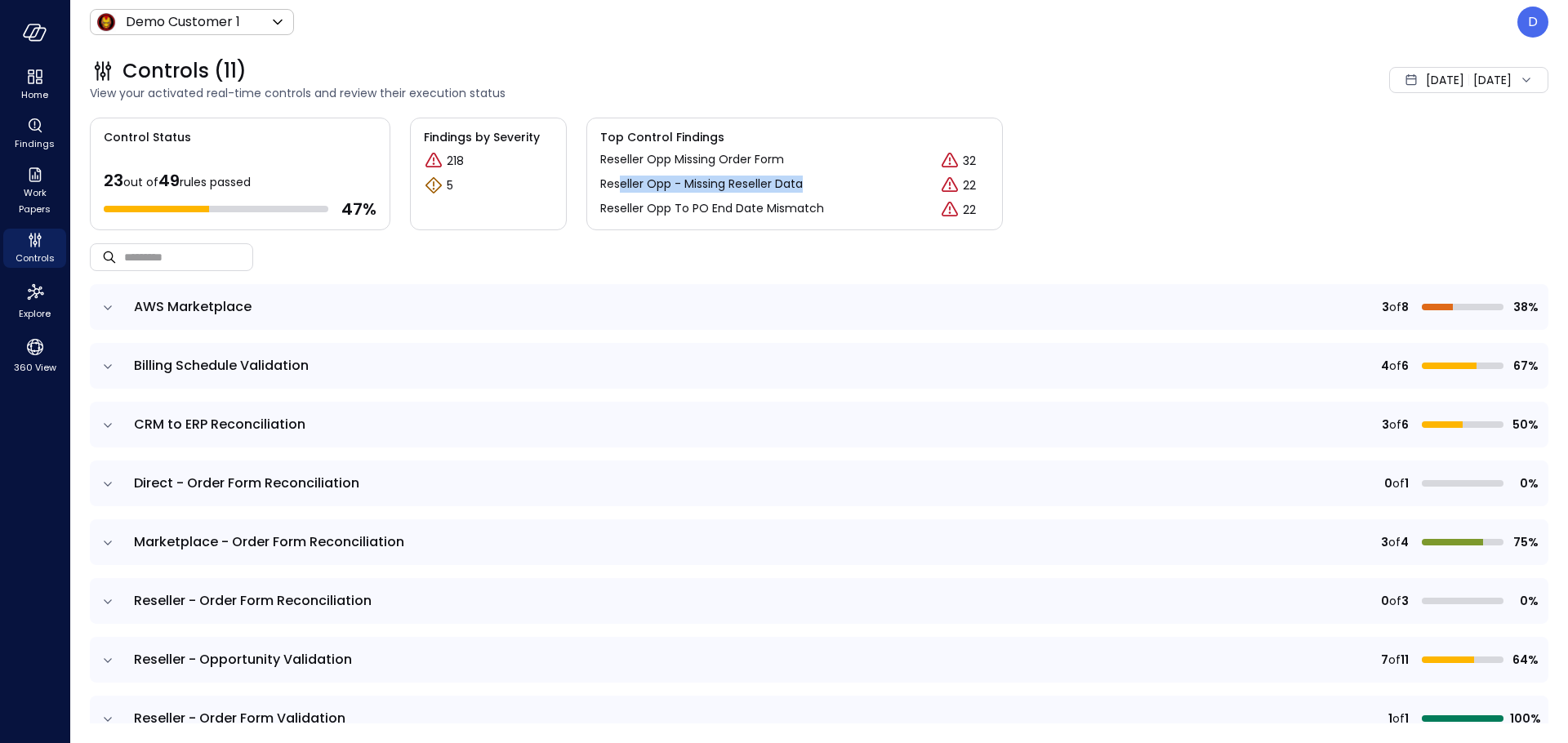
click at [842, 185] on div "Reseller Opp - Missing Reseller Data 22" at bounding box center [794, 185] width 389 height 19
drag, startPoint x: 835, startPoint y: 209, endPoint x: 590, endPoint y: 216, distance: 245.1
click at [590, 216] on div "Top Control Findings Reseller Opp Missing Order Form 32 Reseller Opp - Missing …" at bounding box center [794, 174] width 416 height 112
click at [660, 250] on div "​ ​" at bounding box center [818, 257] width 1458 height 54
click at [963, 206] on p "22" at bounding box center [969, 210] width 13 height 17
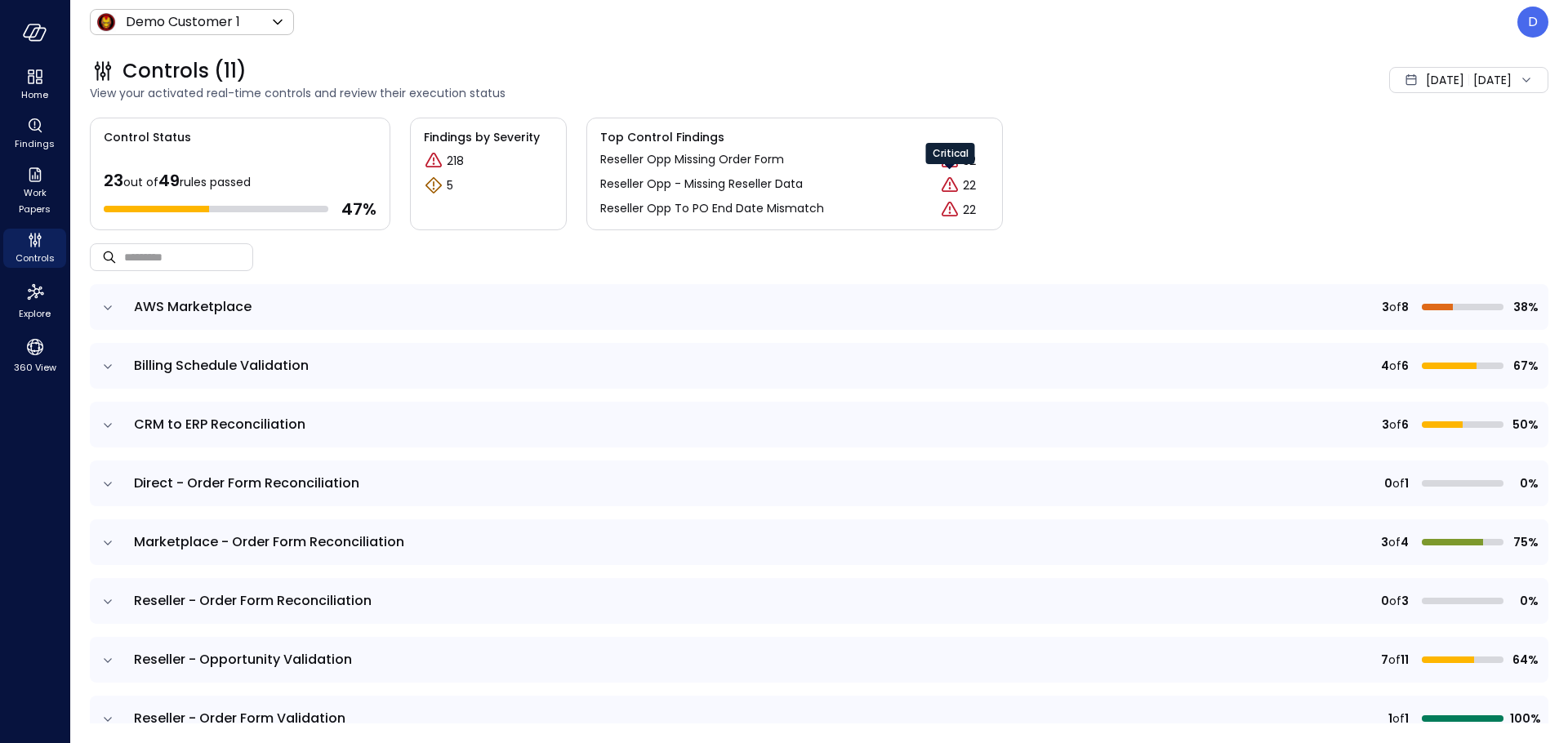
click at [941, 184] on icon "Critical" at bounding box center [950, 185] width 19 height 19
click at [940, 184] on icon "Critical" at bounding box center [950, 185] width 19 height 19
click at [944, 185] on icon "Critical" at bounding box center [950, 184] width 16 height 15
click at [994, 174] on div "Top Control Findings Reseller Opp Missing Order Form 32 Reseller Opp - Missing …" at bounding box center [794, 174] width 416 height 112
click at [658, 197] on div "Top Control Findings Reseller Opp Missing Order Form 32 Reseller Opp - Missing …" at bounding box center [794, 174] width 416 height 112
